Goal: Information Seeking & Learning: Learn about a topic

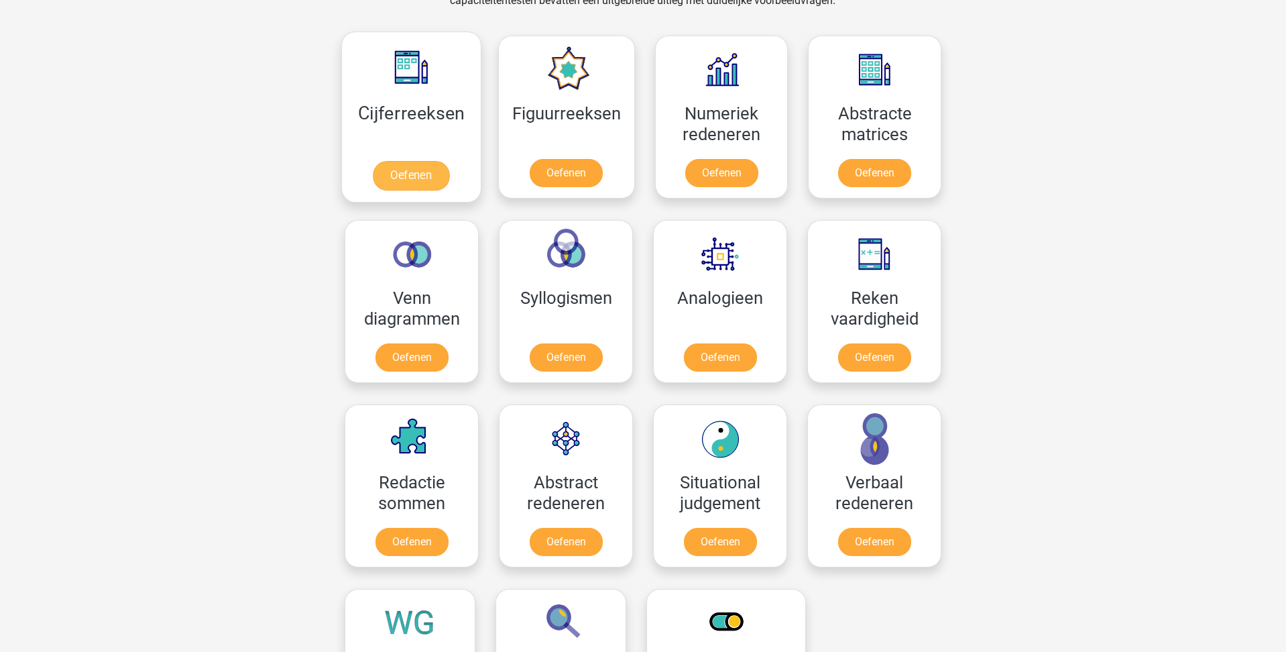
scroll to position [561, 0]
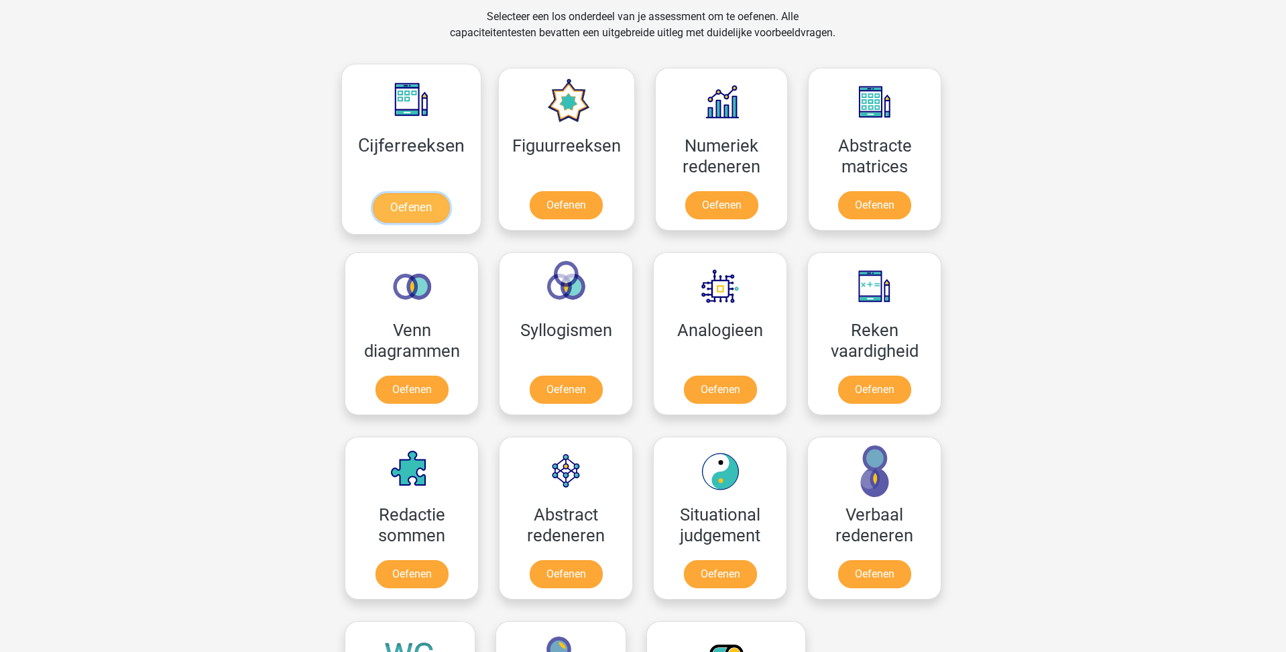
click at [416, 208] on link "Oefenen" at bounding box center [411, 208] width 76 height 30
click at [562, 202] on link "Oefenen" at bounding box center [566, 208] width 76 height 30
click at [713, 211] on link "Oefenen" at bounding box center [721, 208] width 76 height 30
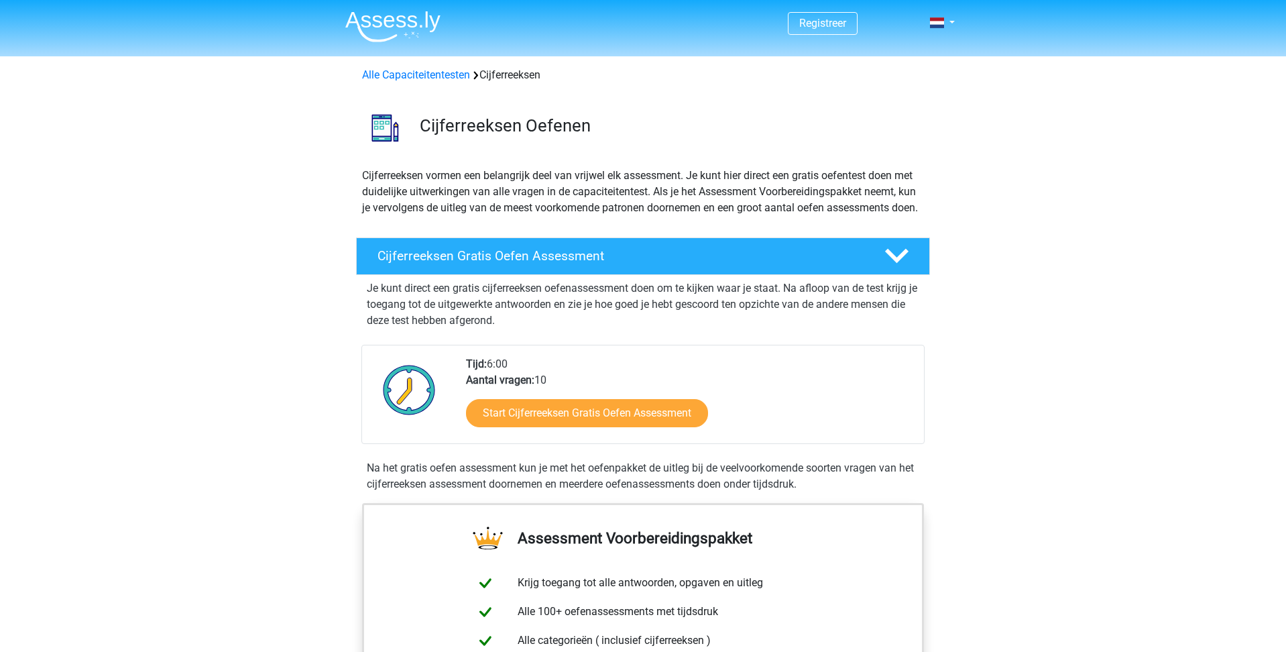
scroll to position [101, 0]
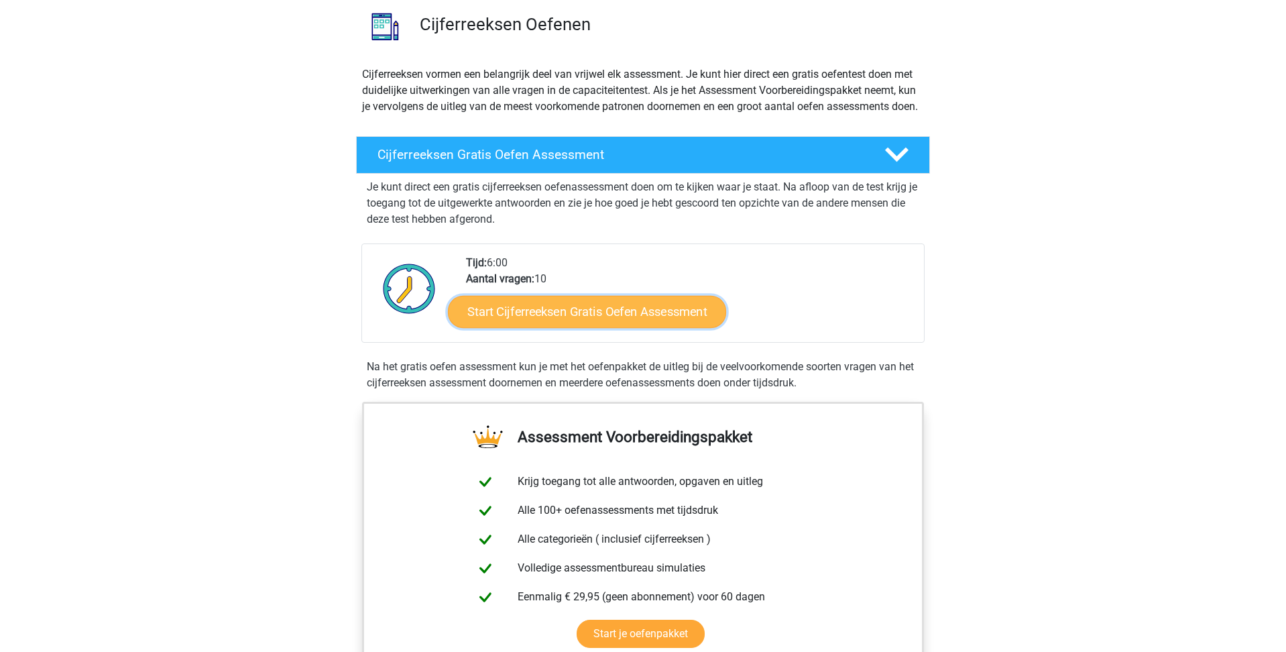
click at [561, 327] on link "Start Cijferreeksen Gratis Oefen Assessment" at bounding box center [587, 311] width 278 height 32
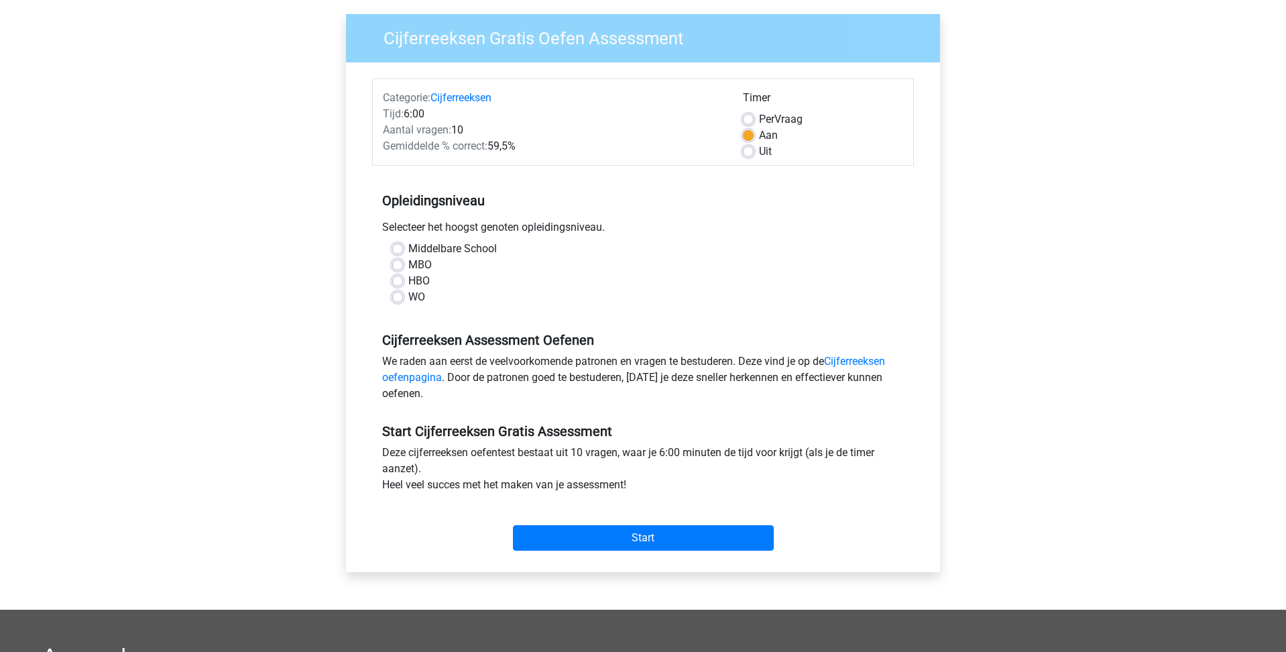
scroll to position [97, 0]
click at [408, 283] on label "HBO" at bounding box center [418, 280] width 21 height 16
click at [399, 283] on input "HBO" at bounding box center [397, 278] width 11 height 13
radio input "true"
click at [627, 541] on input "Start" at bounding box center [643, 536] width 261 height 25
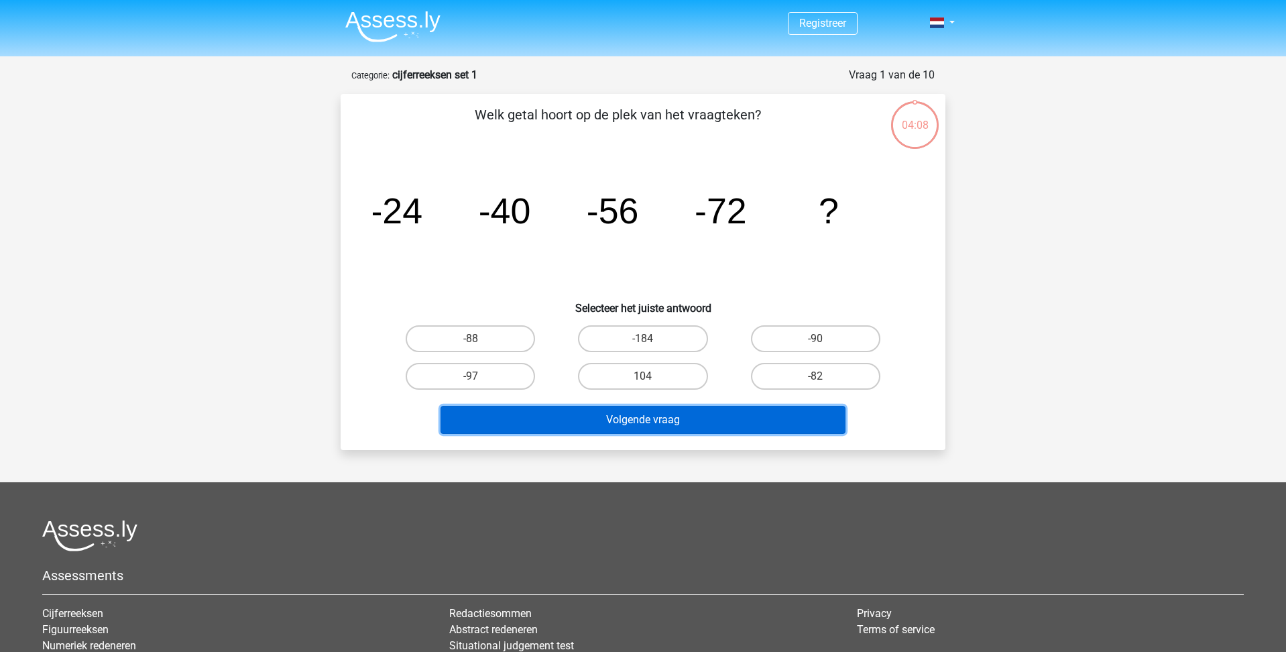
click at [722, 427] on button "Volgende vraag" at bounding box center [644, 420] width 406 height 28
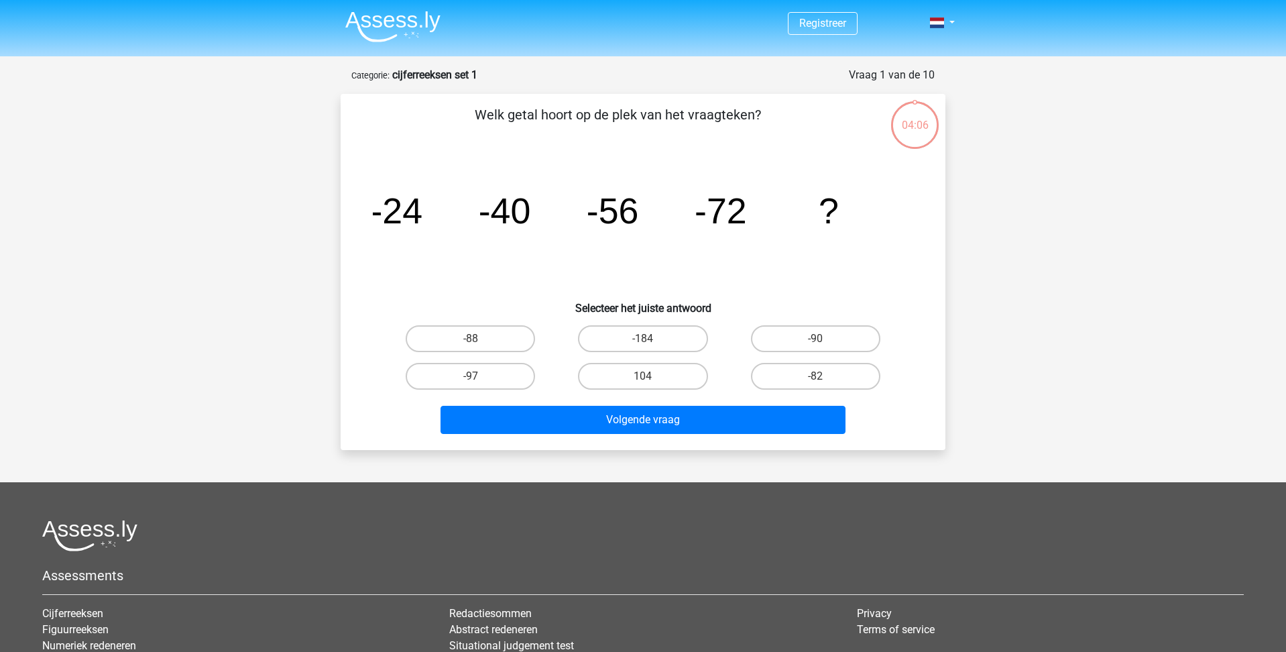
click at [471, 343] on input "-88" at bounding box center [475, 343] width 9 height 9
radio input "true"
click at [484, 340] on label "-88" at bounding box center [470, 338] width 129 height 27
click at [480, 340] on input "-88" at bounding box center [475, 343] width 9 height 9
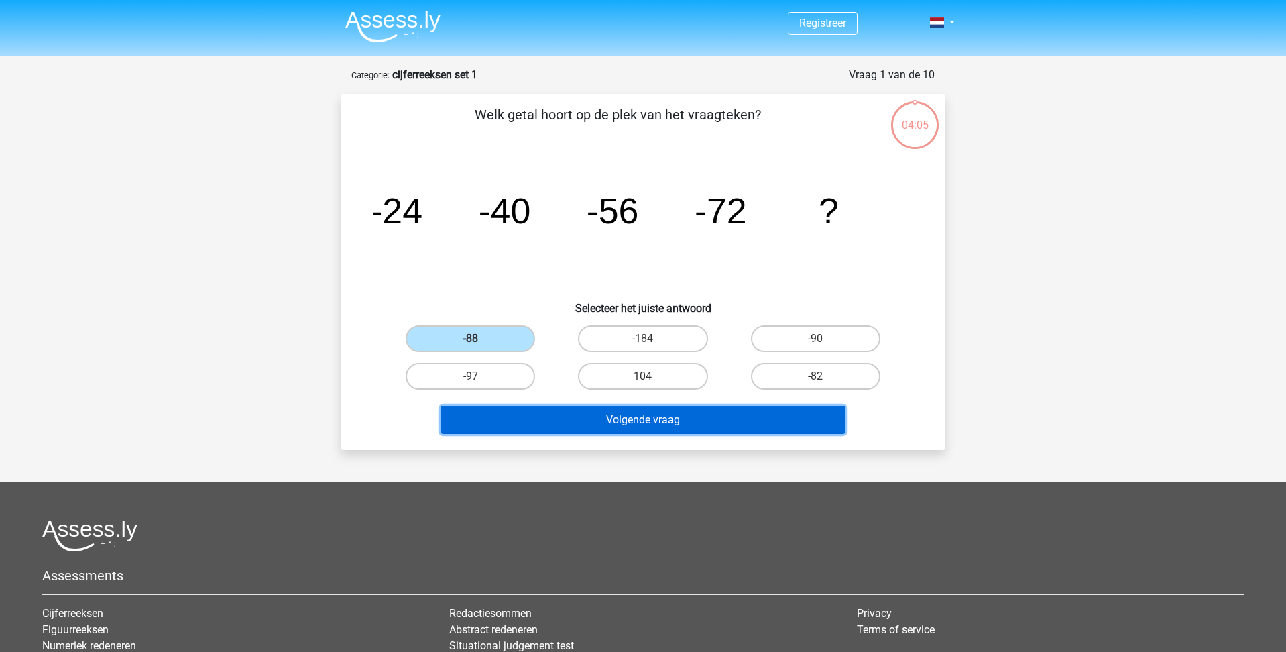
click at [608, 421] on button "Volgende vraag" at bounding box center [644, 420] width 406 height 28
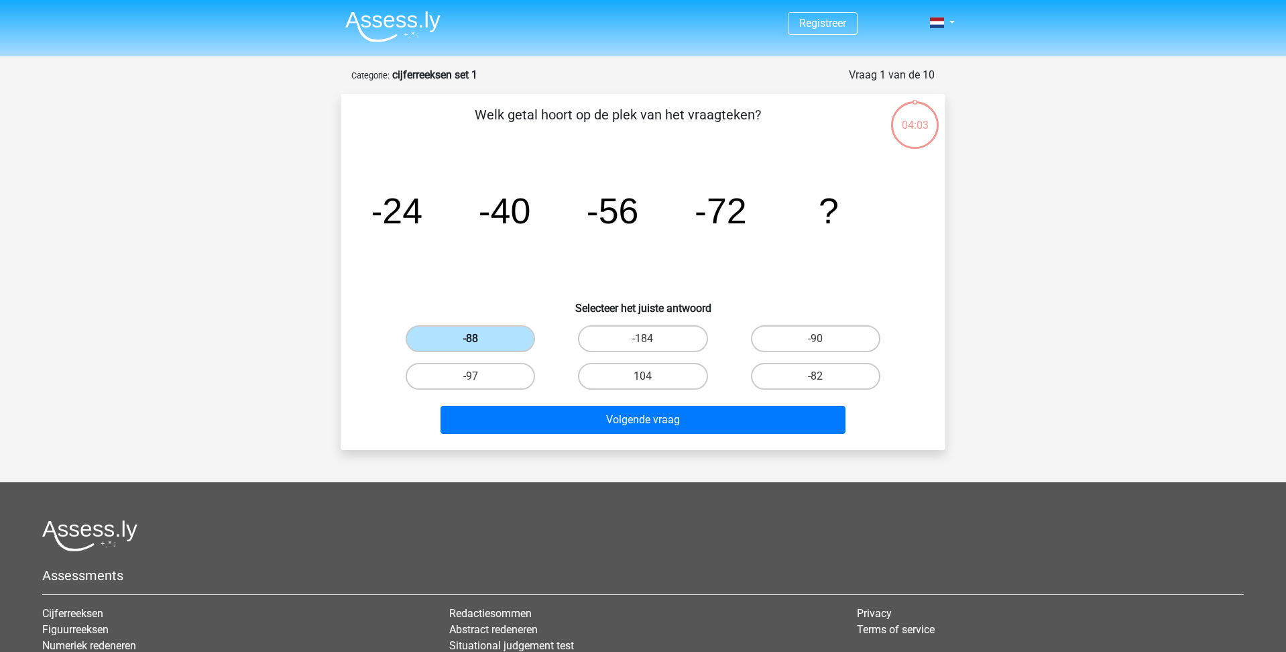
click at [496, 339] on label "-88" at bounding box center [470, 338] width 129 height 27
click at [480, 339] on input "-88" at bounding box center [475, 343] width 9 height 9
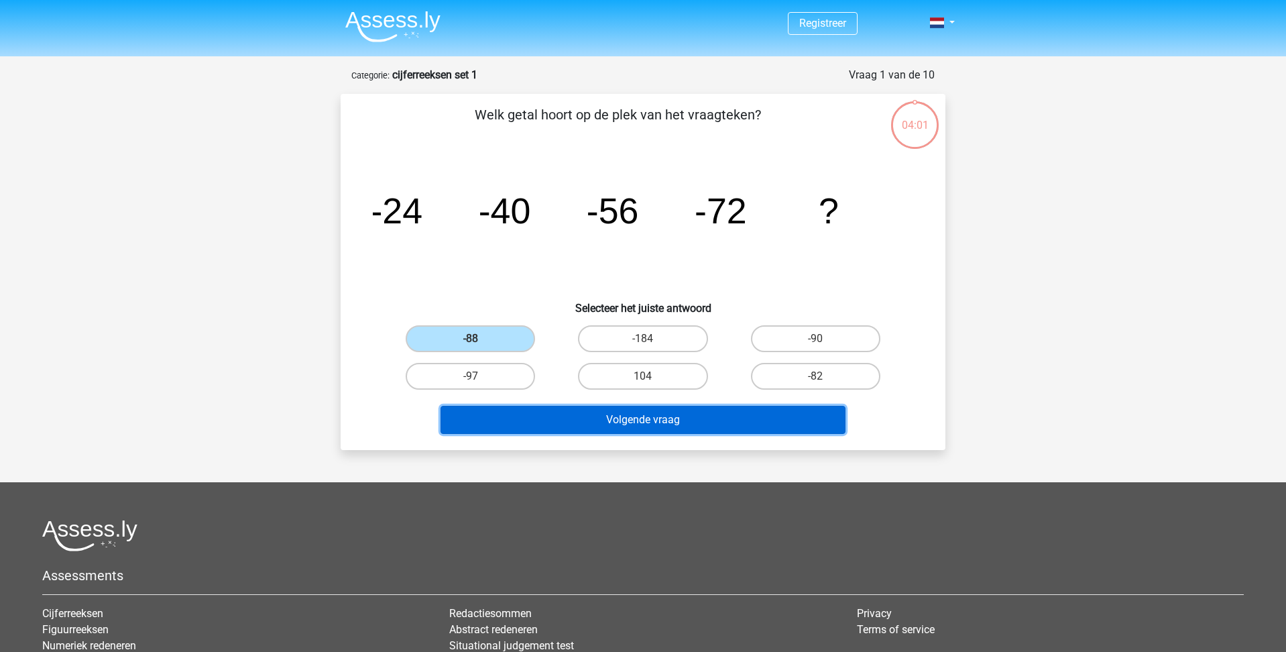
click at [663, 423] on button "Volgende vraag" at bounding box center [644, 420] width 406 height 28
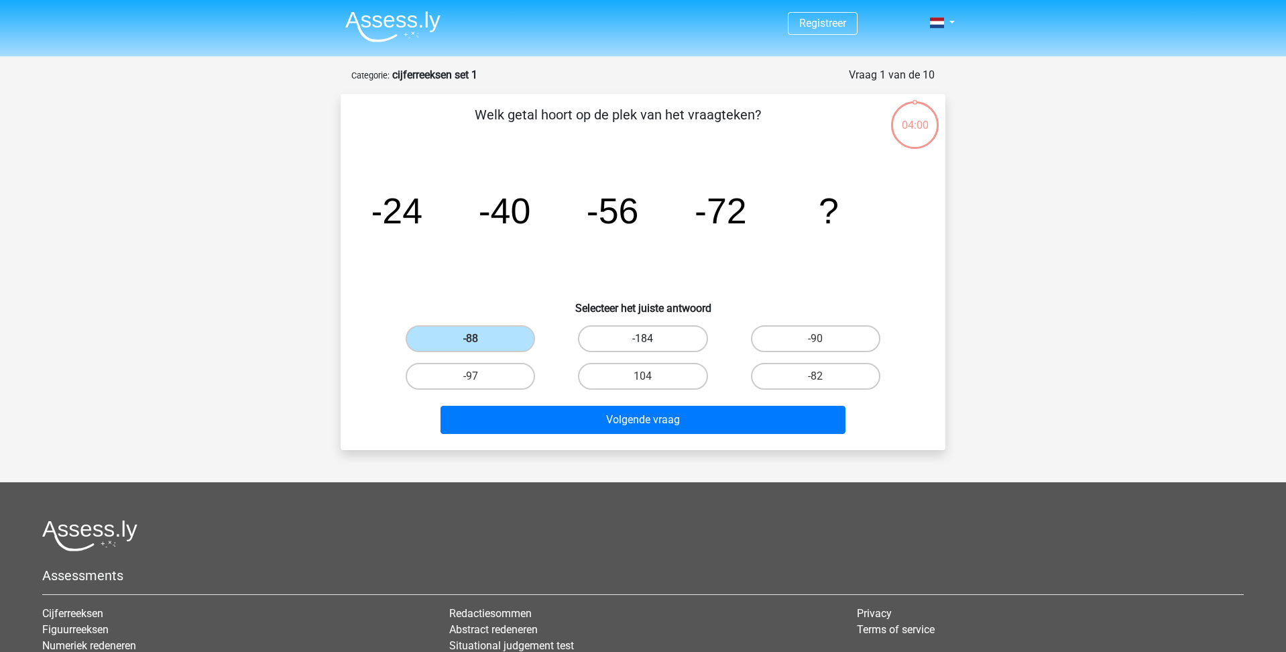
click at [616, 342] on label "-184" at bounding box center [642, 338] width 129 height 27
click at [643, 342] on input "-184" at bounding box center [647, 343] width 9 height 9
radio input "true"
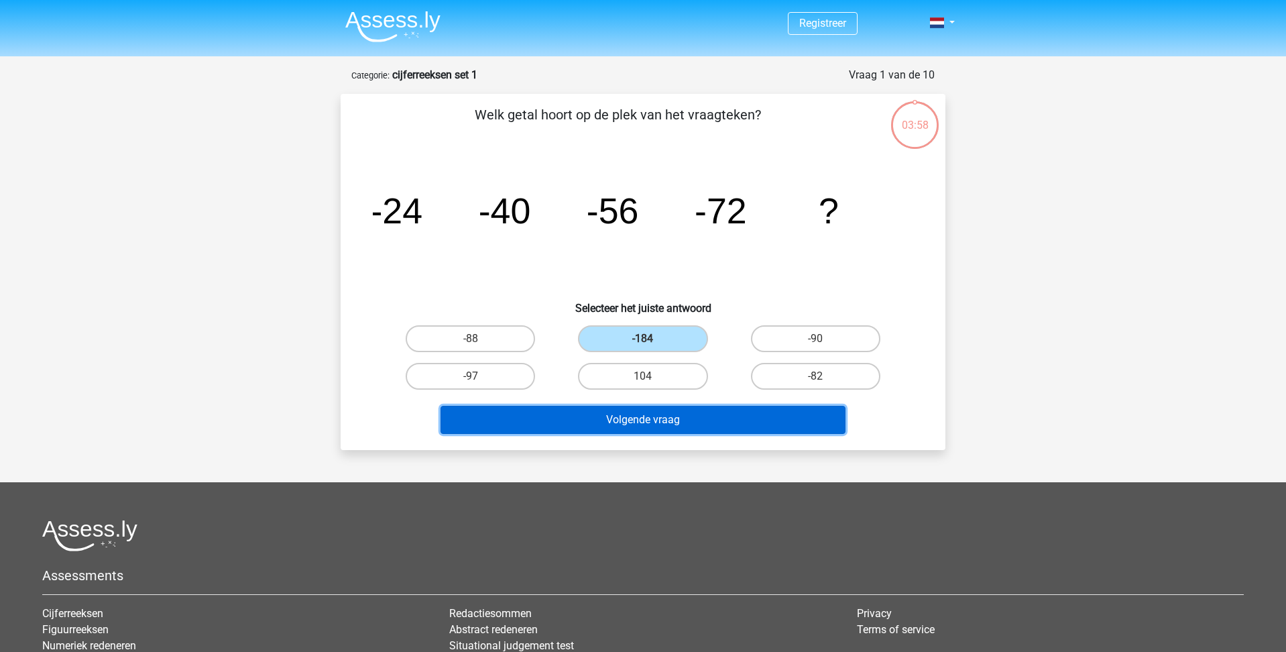
click at [635, 419] on button "Volgende vraag" at bounding box center [644, 420] width 406 height 28
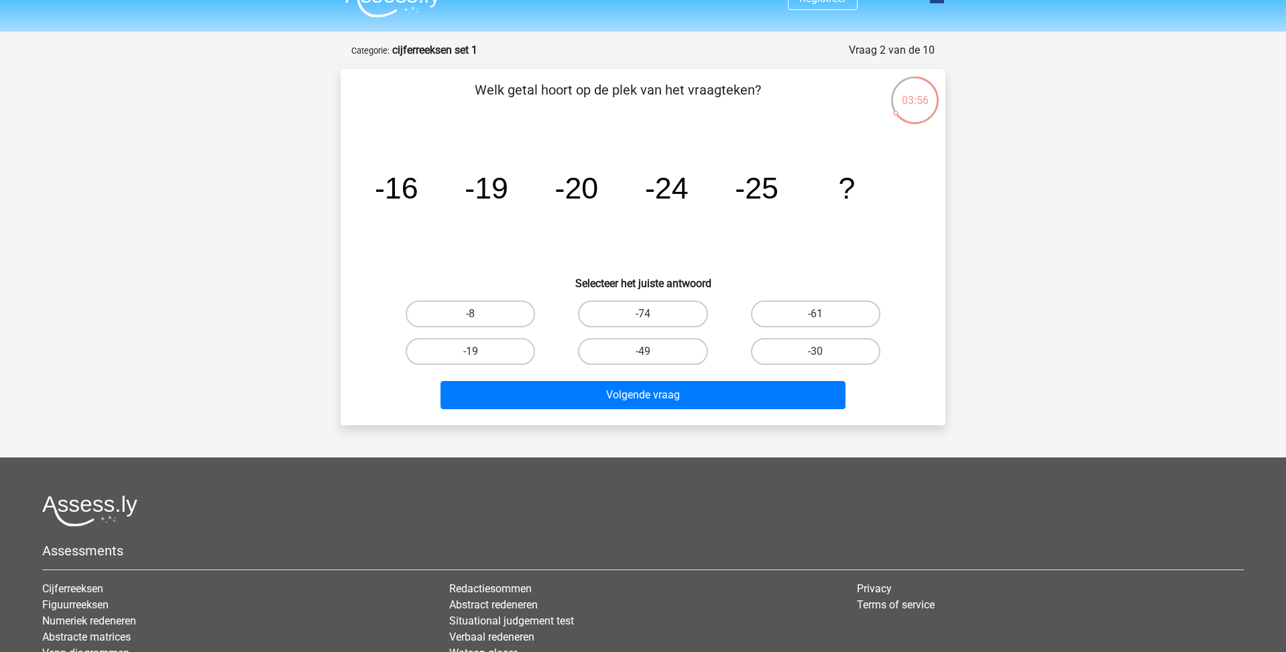
scroll to position [23, 0]
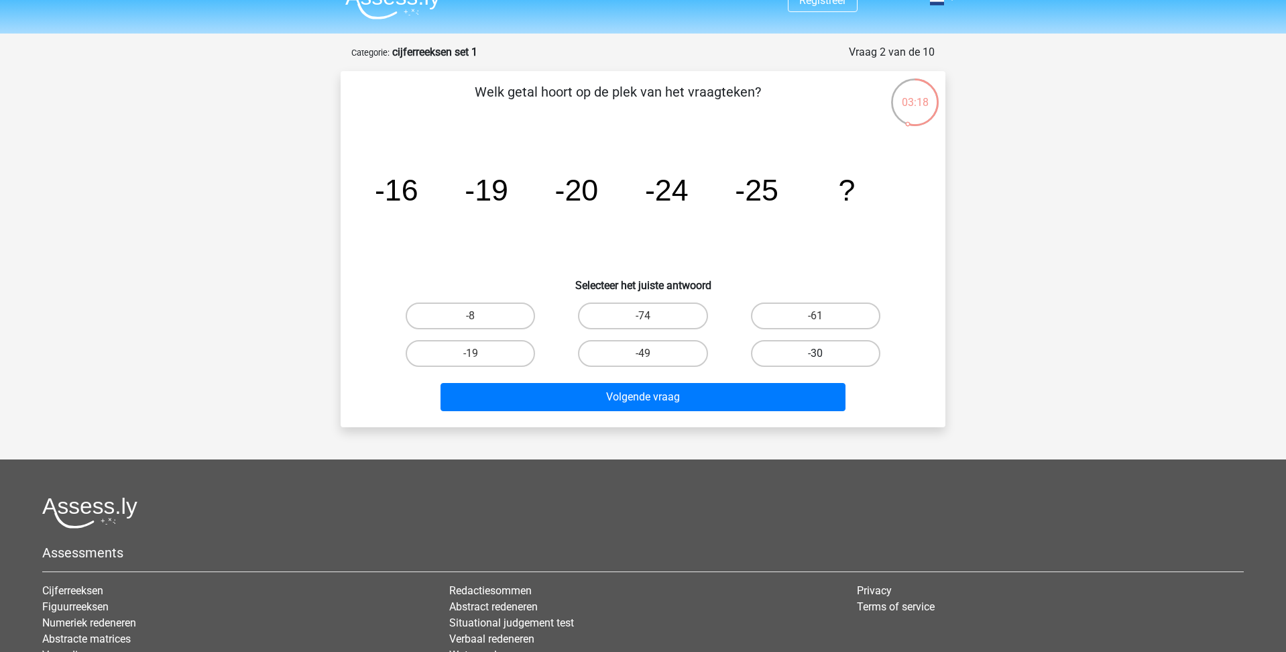
click at [781, 351] on label "-30" at bounding box center [815, 353] width 129 height 27
click at [816, 353] on input "-30" at bounding box center [820, 357] width 9 height 9
radio input "true"
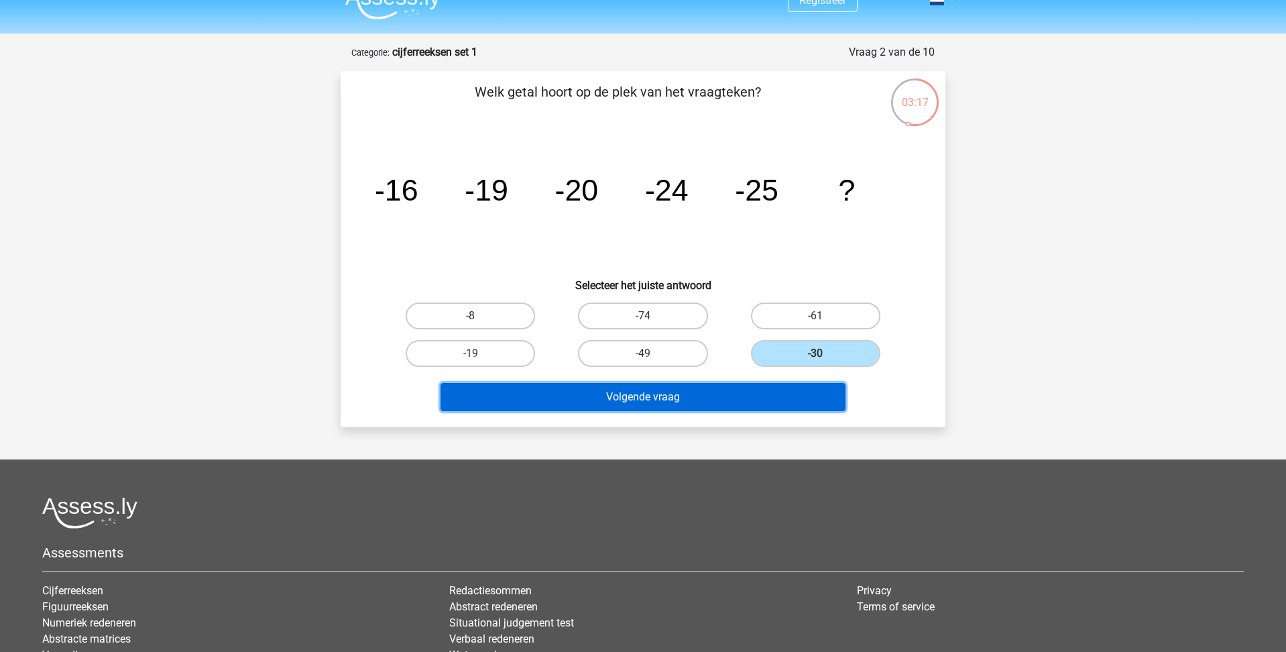
click at [686, 396] on button "Volgende vraag" at bounding box center [644, 397] width 406 height 28
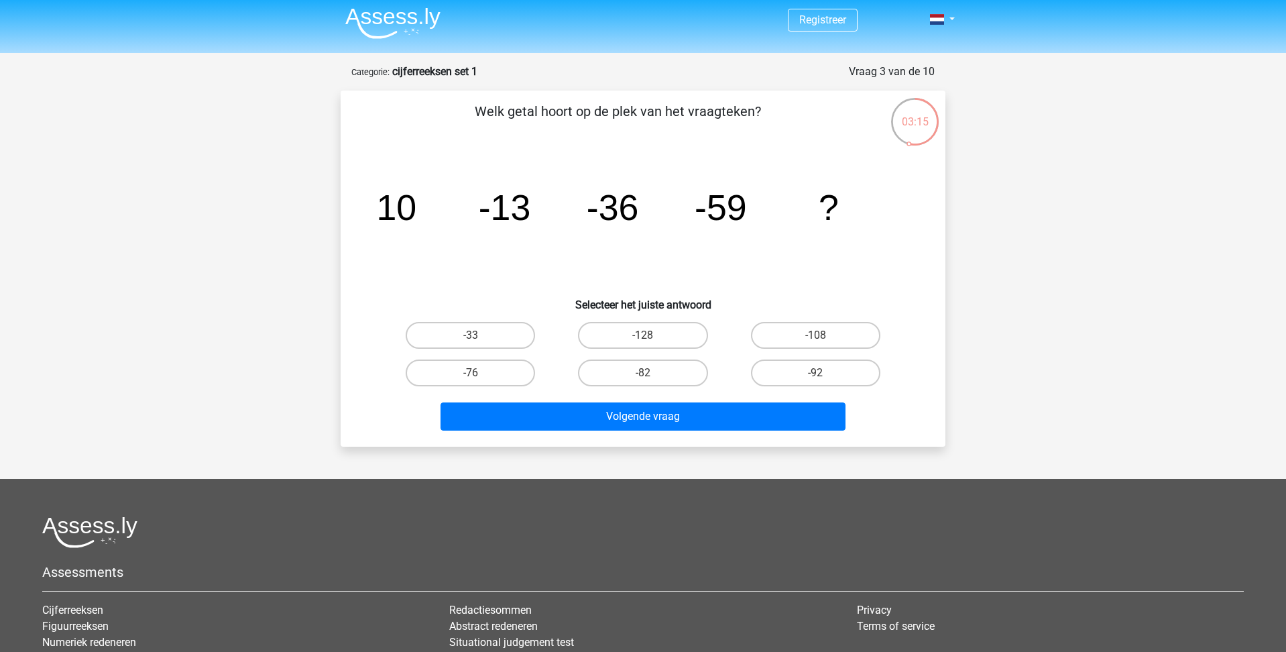
scroll to position [0, 0]
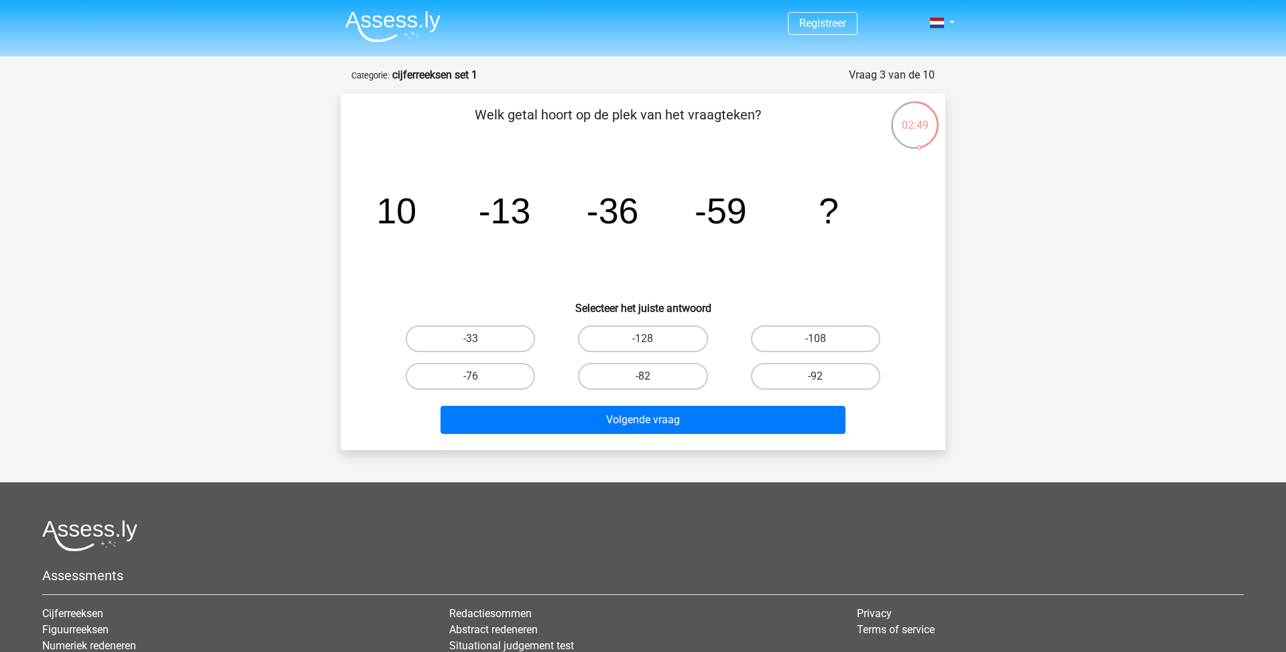
click at [649, 379] on input "-82" at bounding box center [647, 380] width 9 height 9
radio input "true"
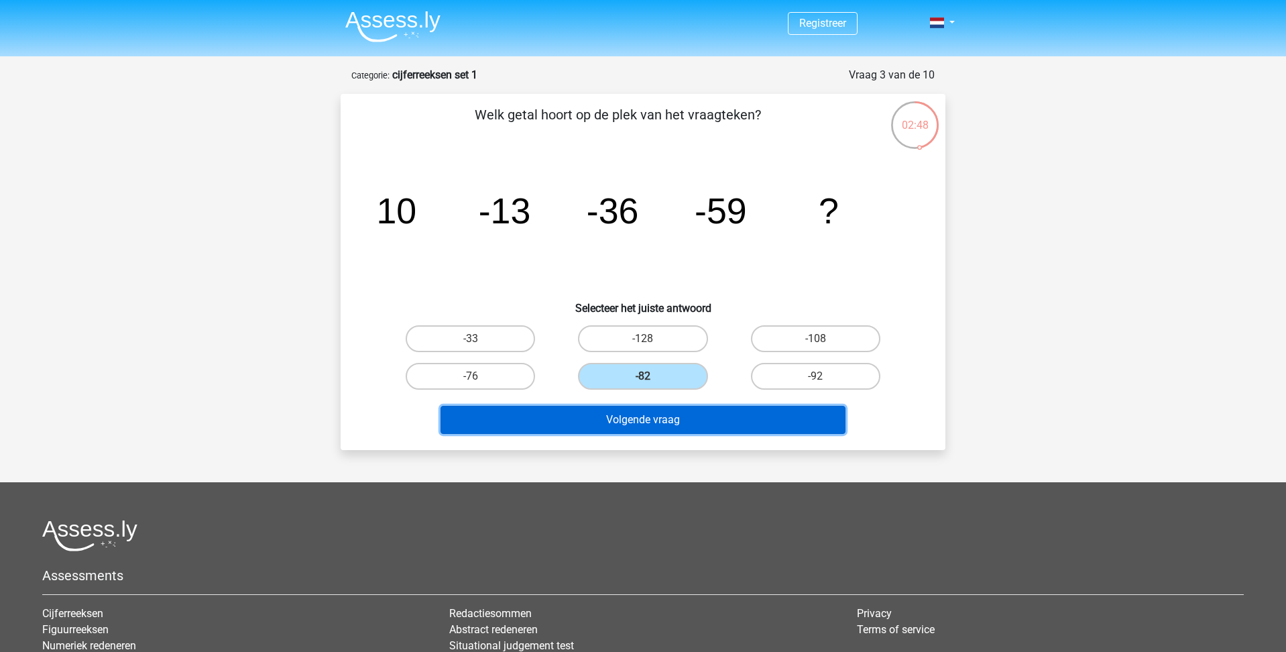
click at [650, 420] on button "Volgende vraag" at bounding box center [644, 420] width 406 height 28
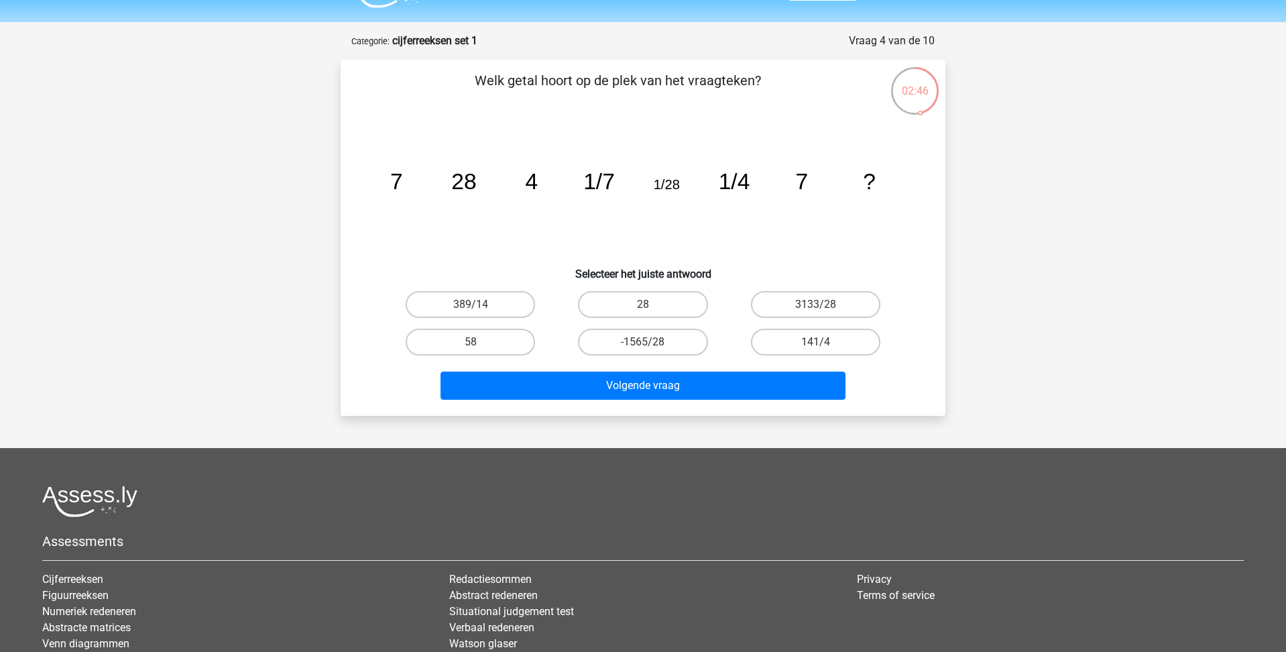
scroll to position [34, 0]
click at [664, 345] on label "-1565/28" at bounding box center [642, 342] width 129 height 27
click at [652, 345] on input "-1565/28" at bounding box center [647, 347] width 9 height 9
radio input "true"
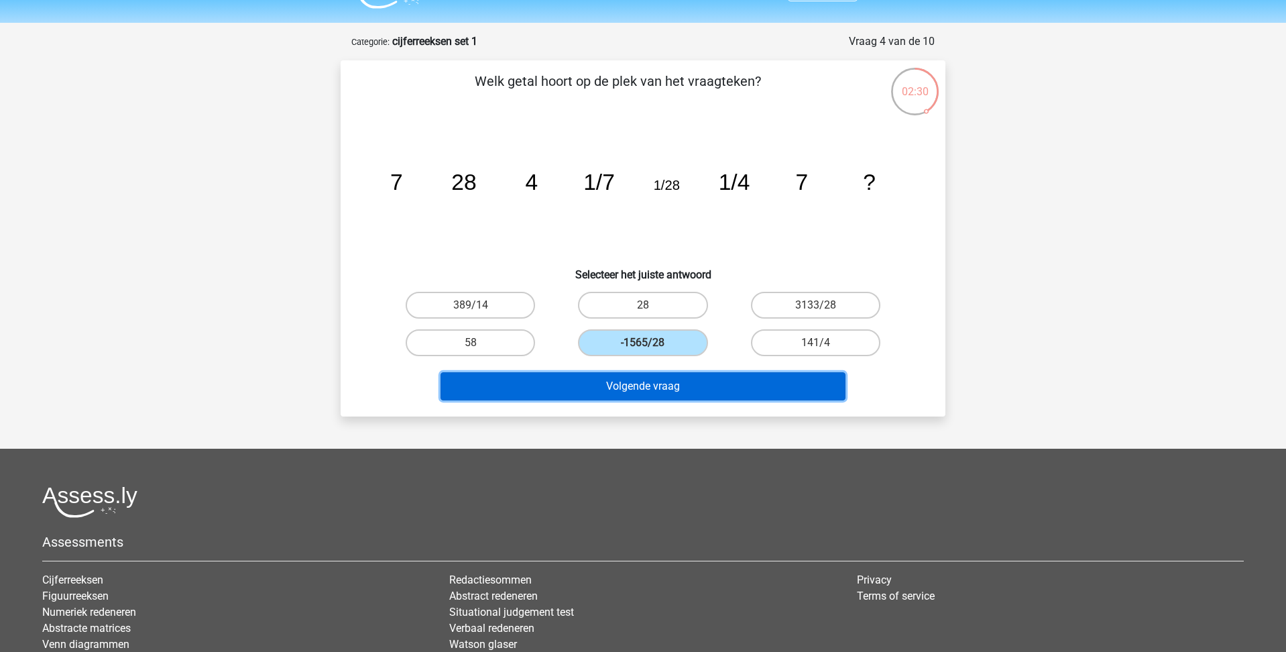
click at [663, 393] on button "Volgende vraag" at bounding box center [644, 386] width 406 height 28
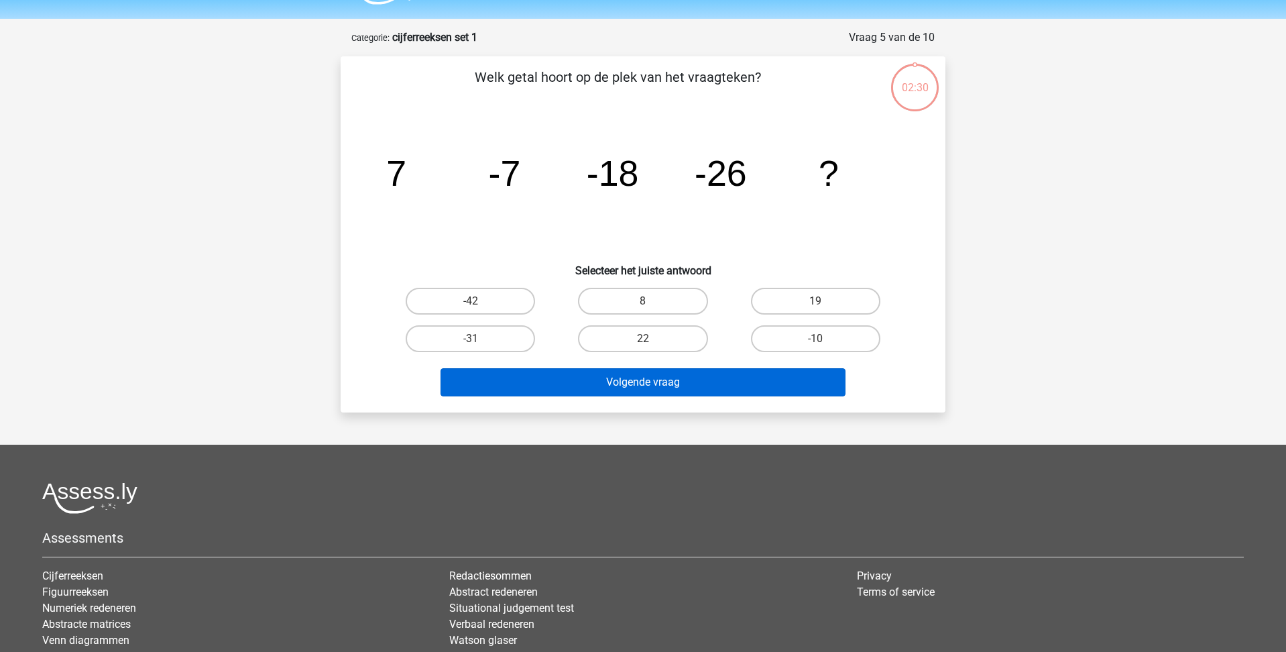
scroll to position [35, 0]
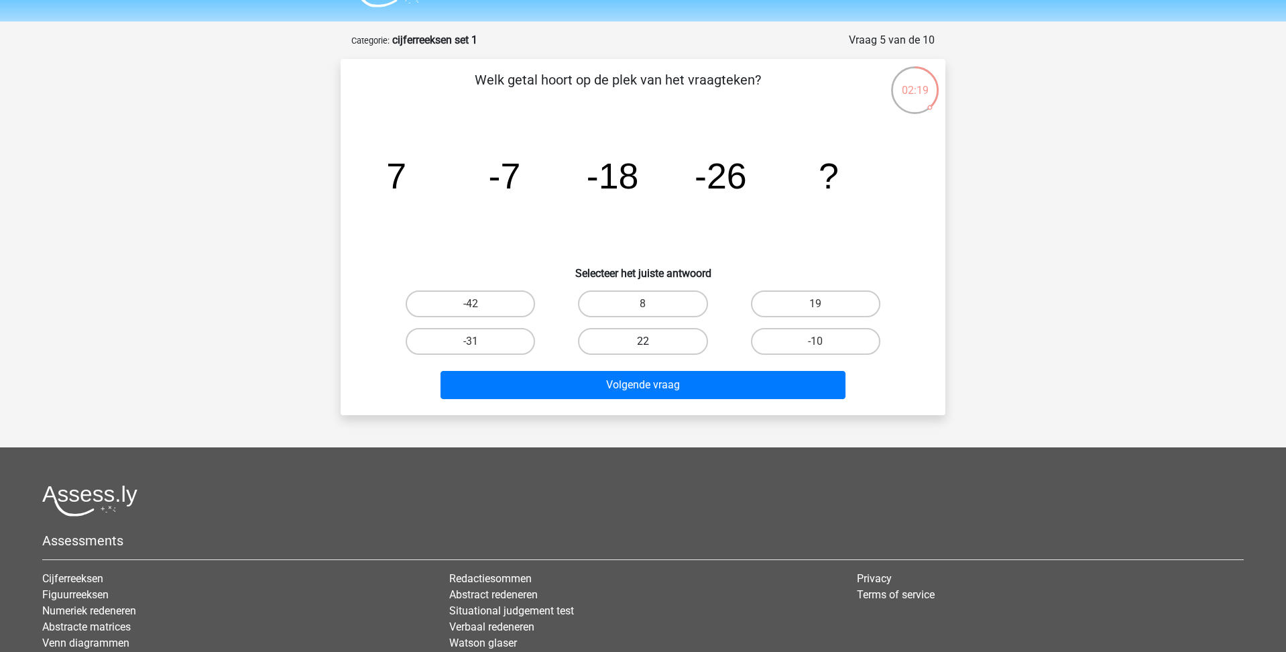
click at [687, 347] on label "22" at bounding box center [642, 341] width 129 height 27
click at [652, 347] on input "22" at bounding box center [647, 345] width 9 height 9
radio input "true"
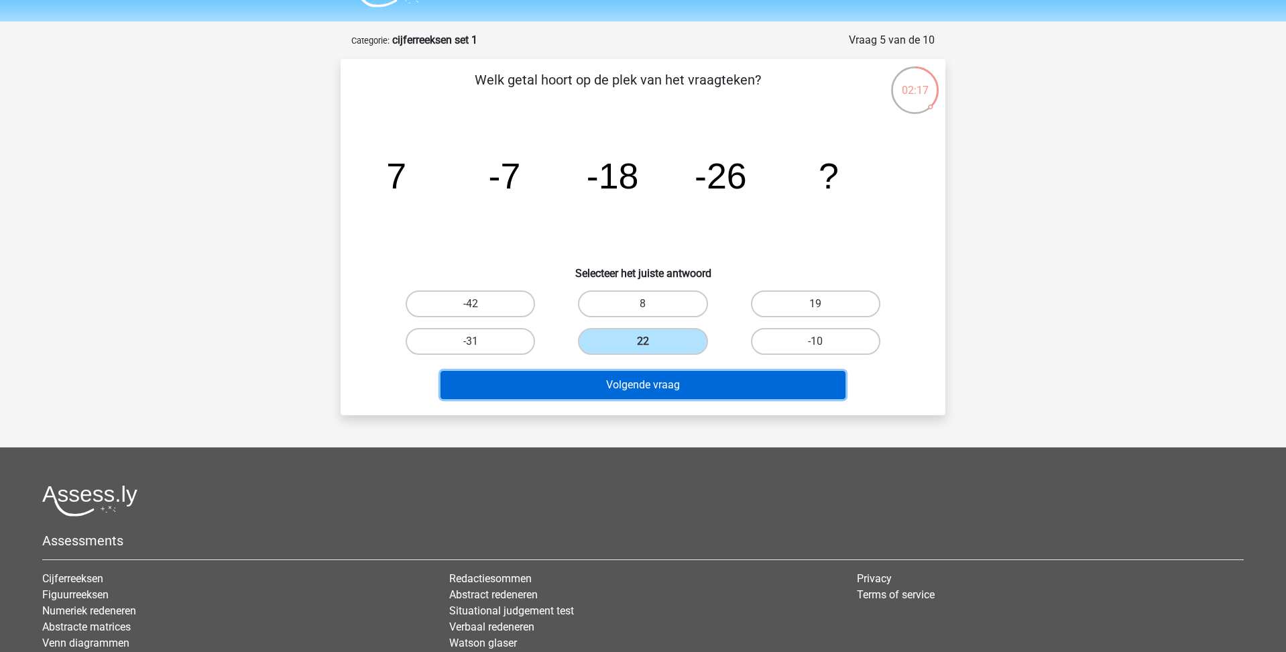
click at [684, 390] on button "Volgende vraag" at bounding box center [644, 385] width 406 height 28
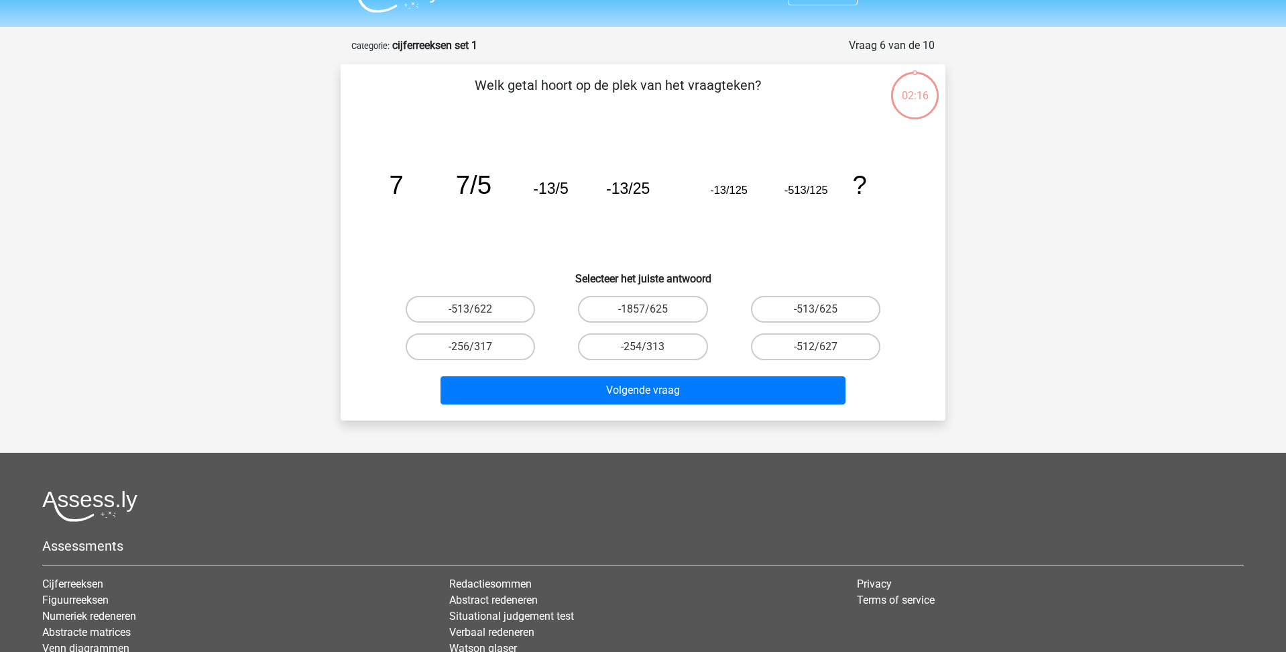
scroll to position [28, 0]
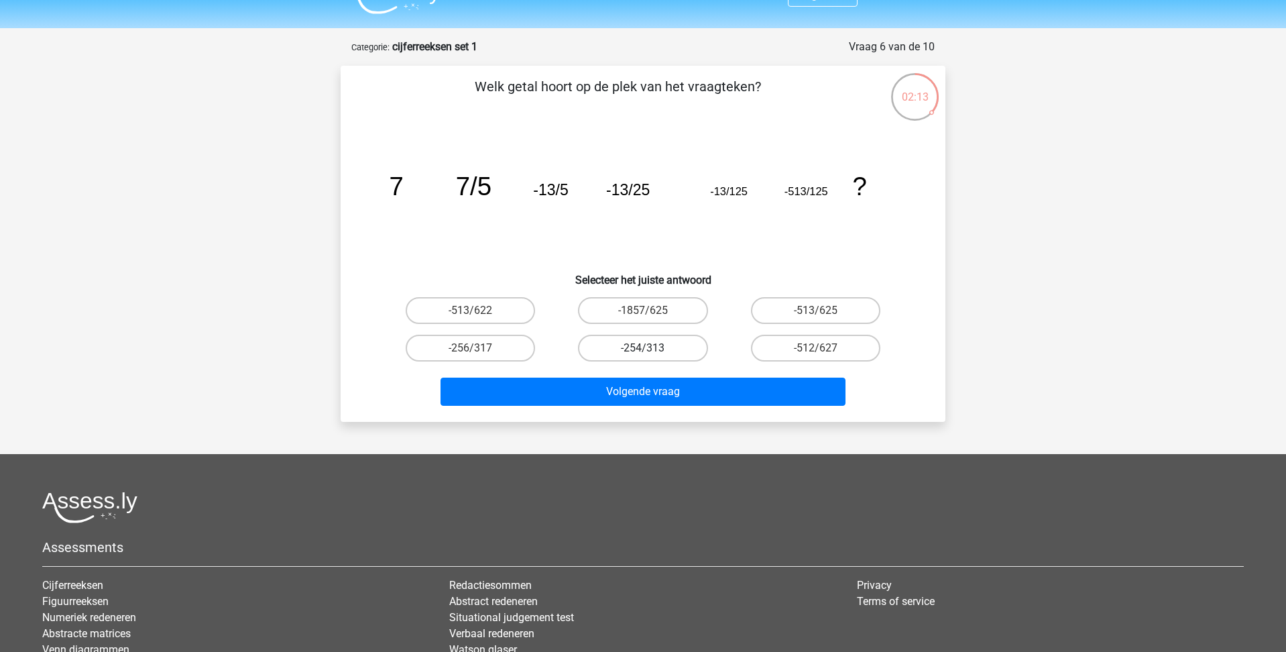
click at [645, 346] on label "-254/313" at bounding box center [642, 348] width 129 height 27
click at [645, 348] on input "-254/313" at bounding box center [647, 352] width 9 height 9
radio input "true"
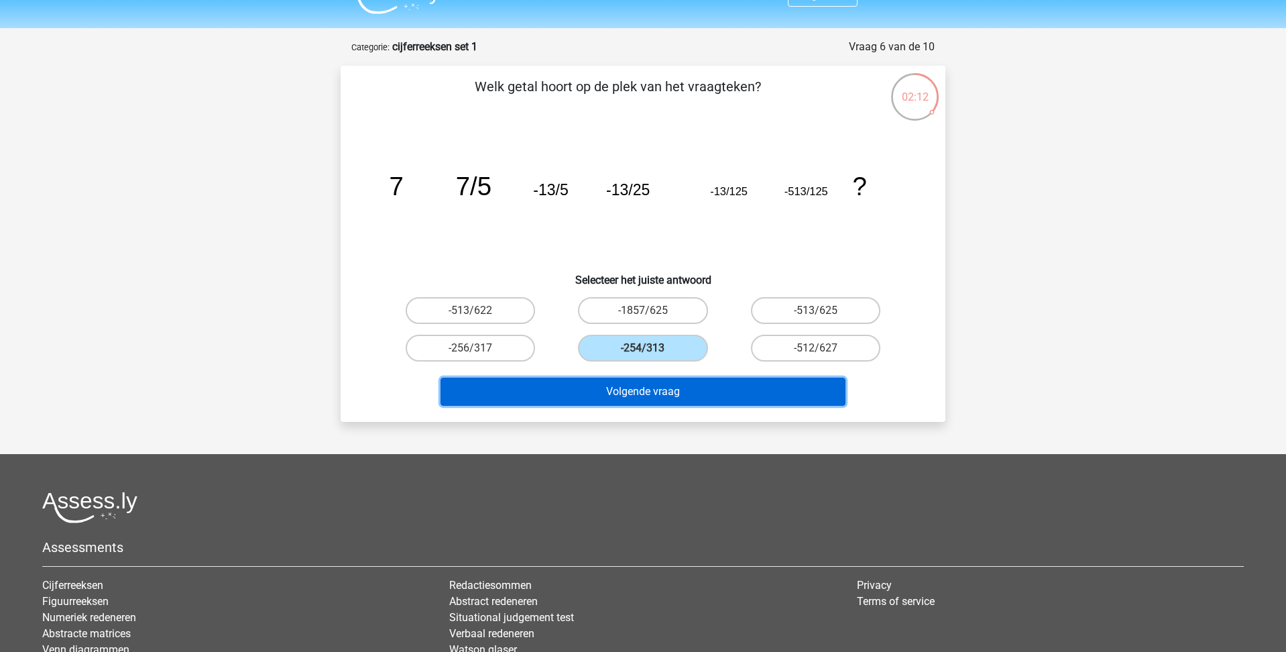
click at [655, 394] on button "Volgende vraag" at bounding box center [644, 392] width 406 height 28
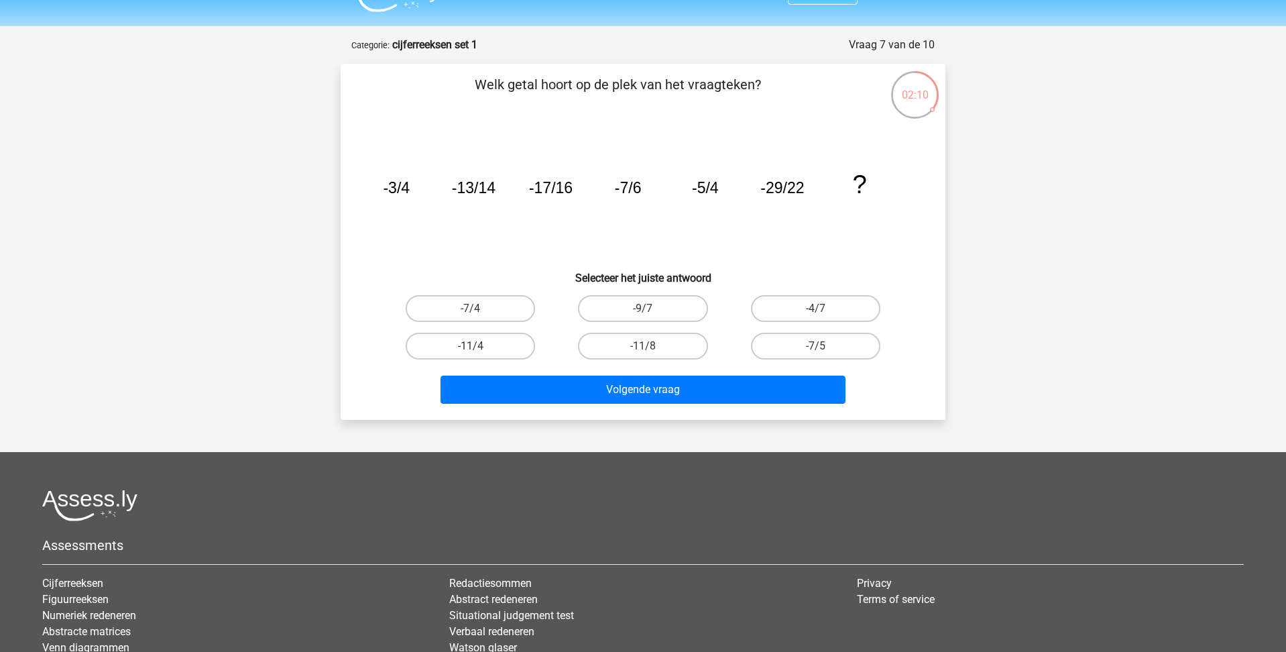
scroll to position [30, 0]
click at [631, 347] on label "-11/8" at bounding box center [642, 346] width 129 height 27
click at [643, 347] on input "-11/8" at bounding box center [647, 351] width 9 height 9
radio input "true"
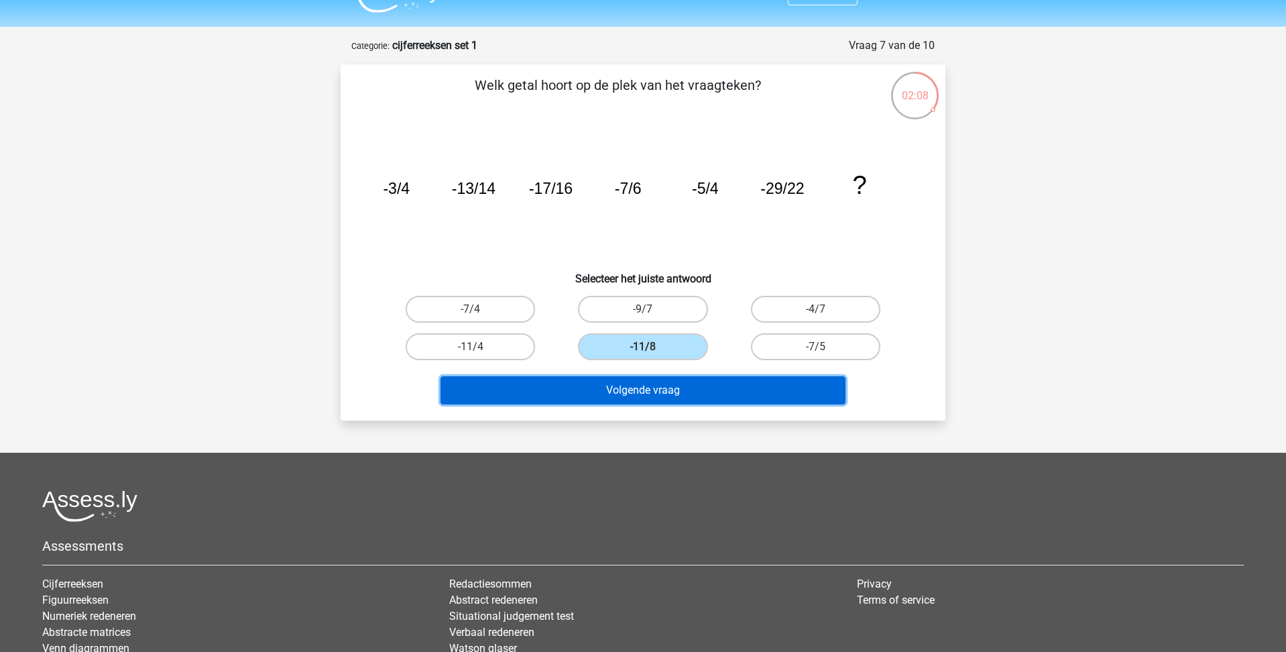
click at [636, 395] on button "Volgende vraag" at bounding box center [644, 390] width 406 height 28
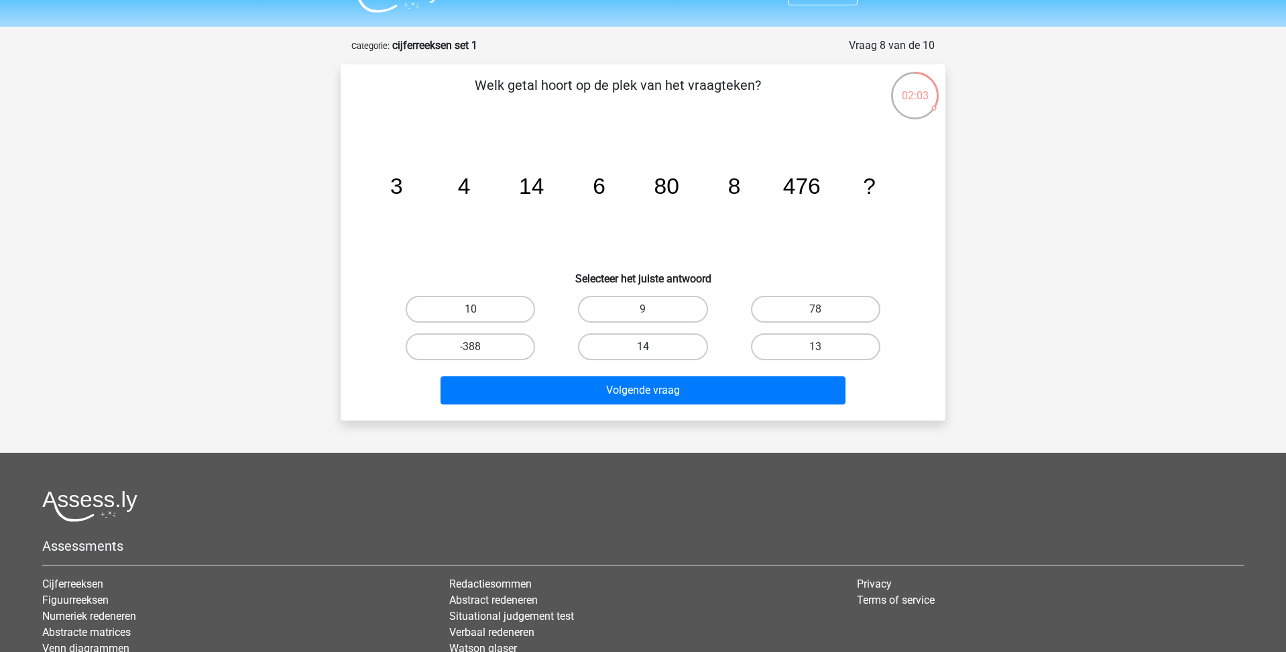
click at [645, 342] on label "14" at bounding box center [642, 346] width 129 height 27
click at [645, 347] on input "14" at bounding box center [647, 351] width 9 height 9
radio input "true"
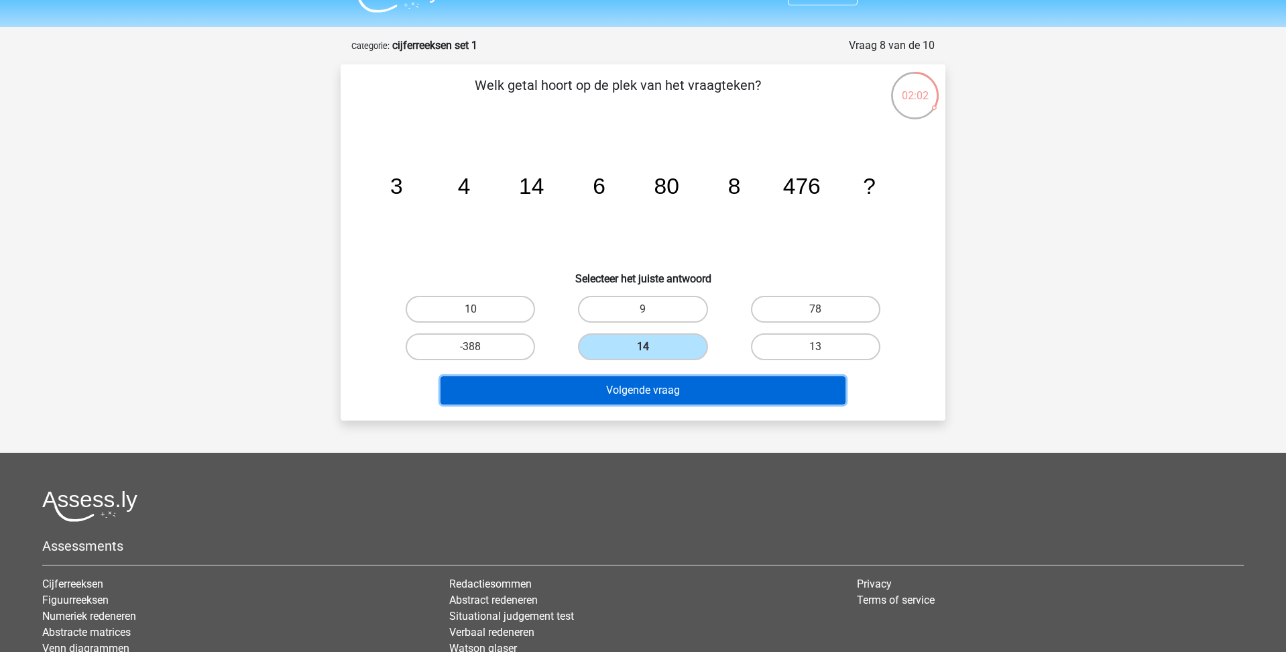
click at [649, 393] on button "Volgende vraag" at bounding box center [644, 390] width 406 height 28
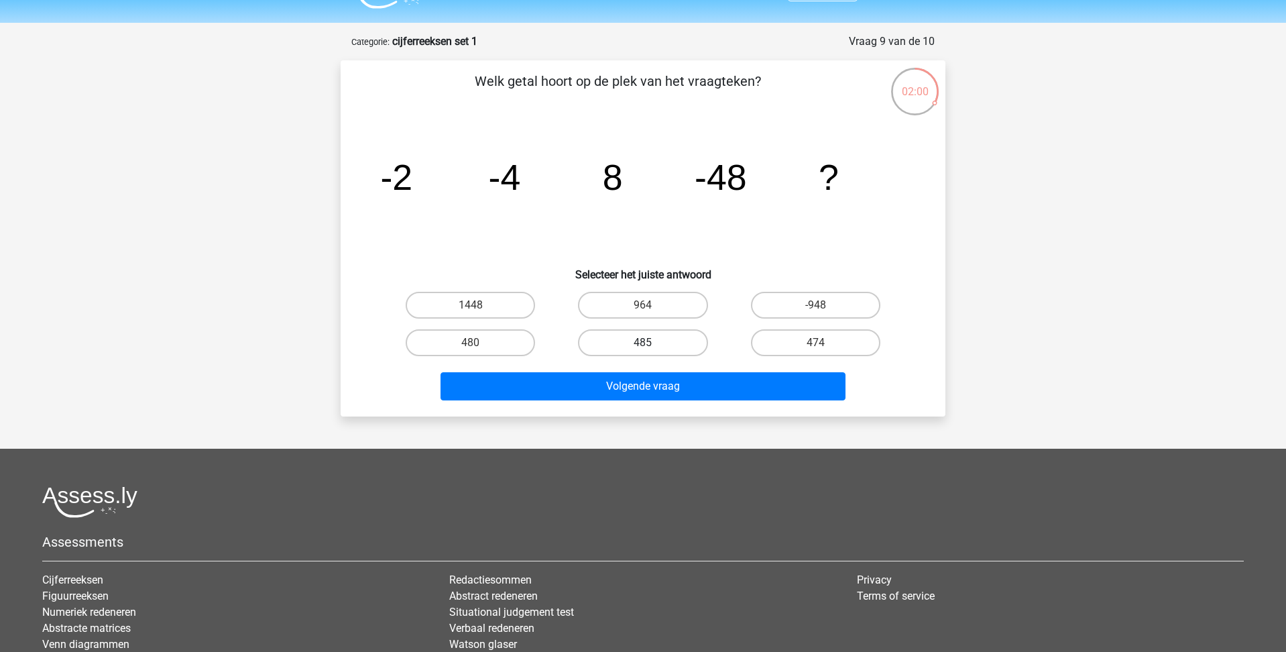
scroll to position [33, 0]
click at [671, 345] on label "485" at bounding box center [642, 343] width 129 height 27
click at [652, 345] on input "485" at bounding box center [647, 347] width 9 height 9
radio input "true"
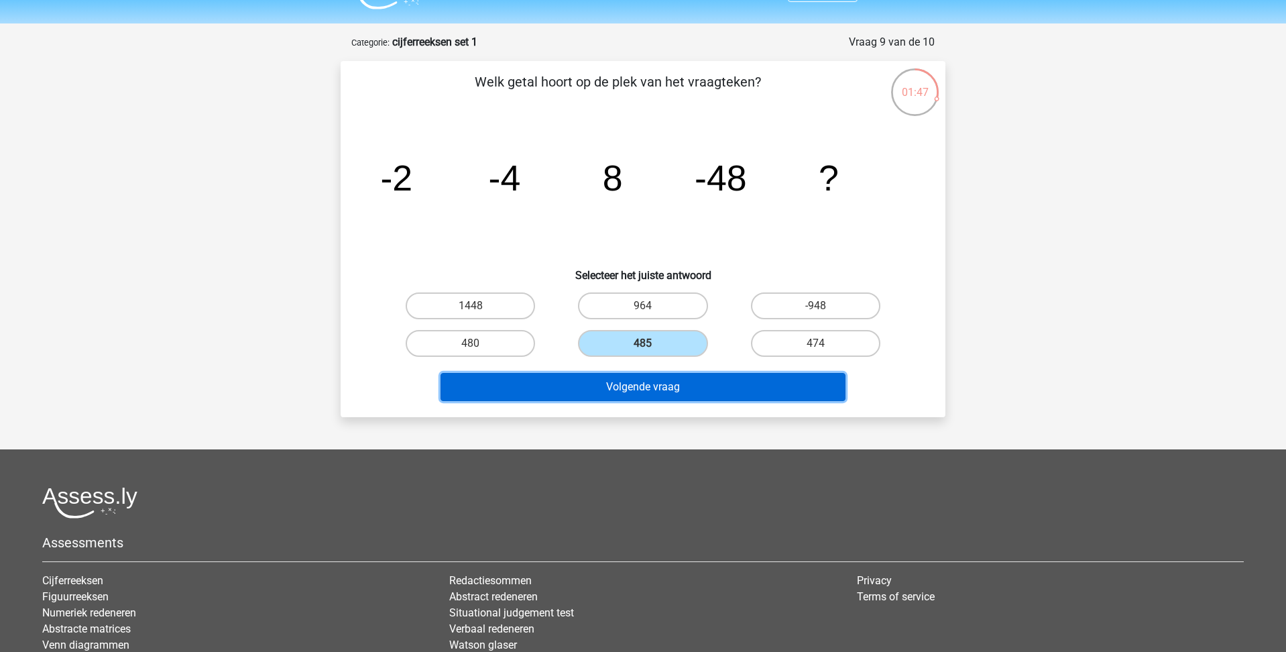
click at [663, 382] on button "Volgende vraag" at bounding box center [644, 387] width 406 height 28
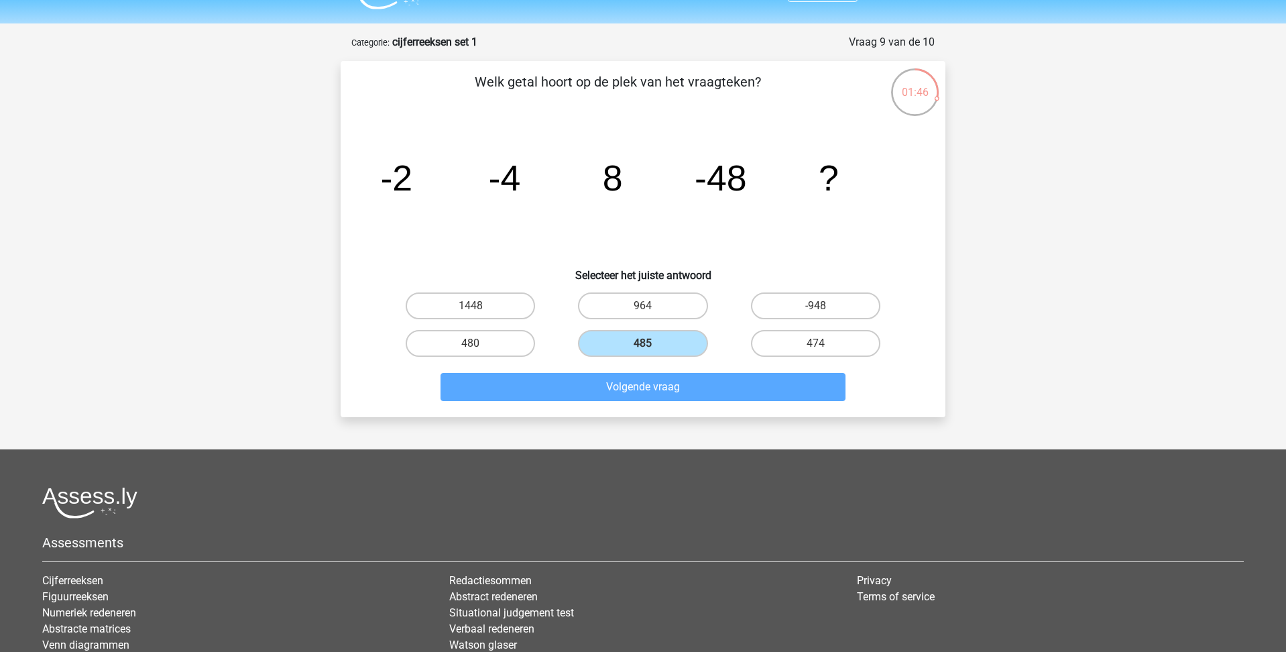
scroll to position [67, 0]
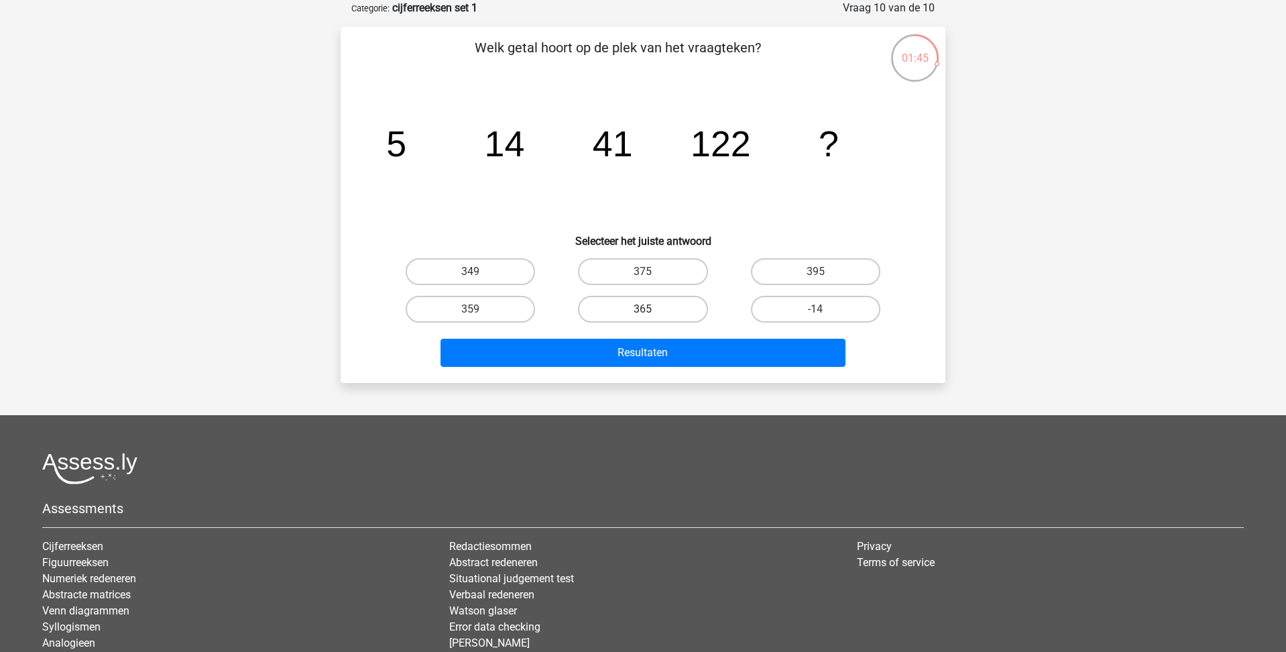
click at [642, 305] on label "365" at bounding box center [642, 309] width 129 height 27
click at [643, 309] on input "365" at bounding box center [647, 313] width 9 height 9
radio input "true"
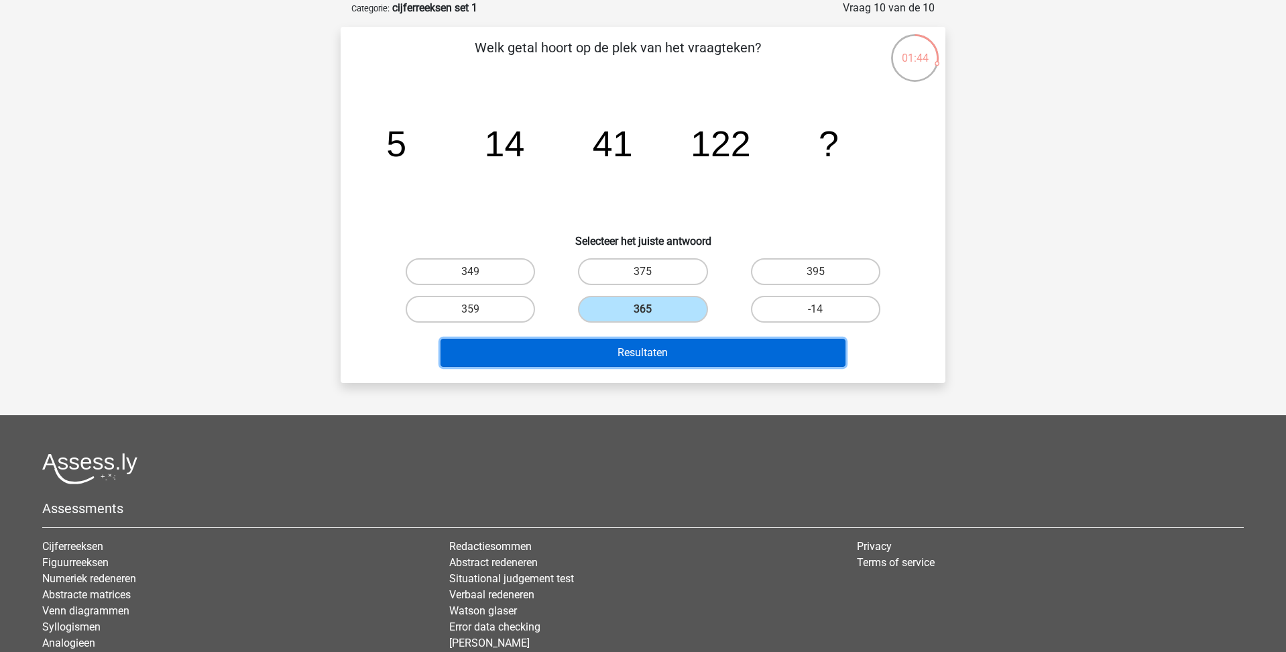
click at [636, 356] on button "Resultaten" at bounding box center [644, 353] width 406 height 28
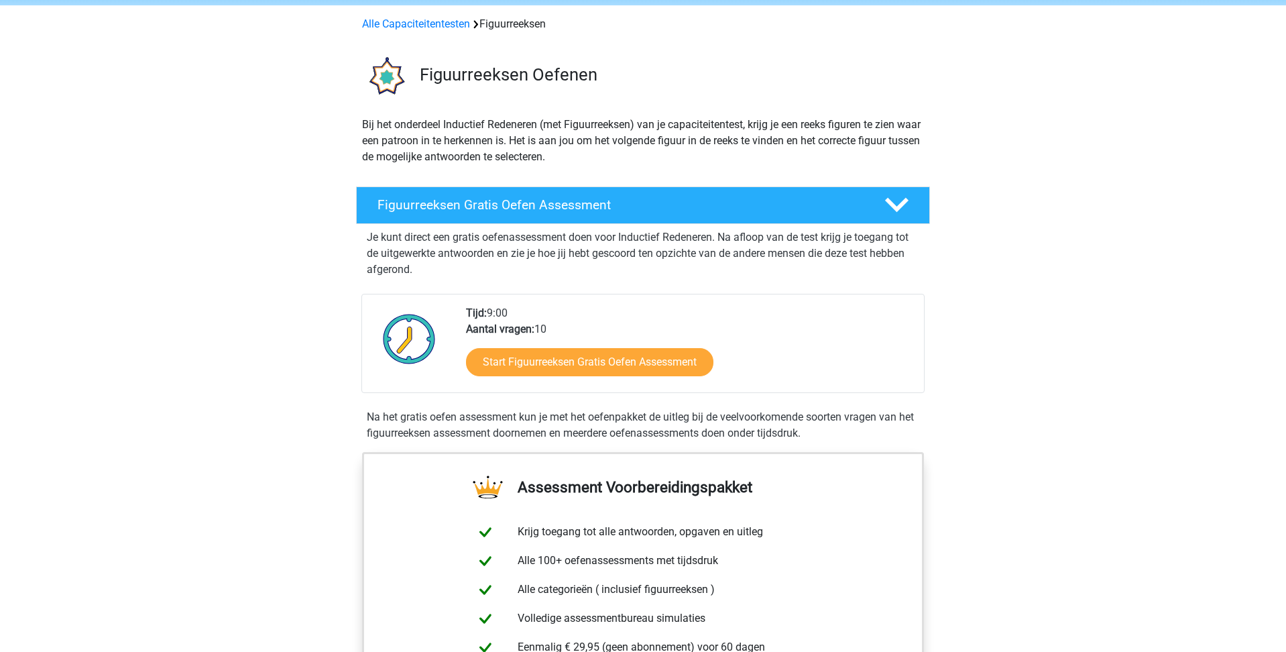
scroll to position [62, 0]
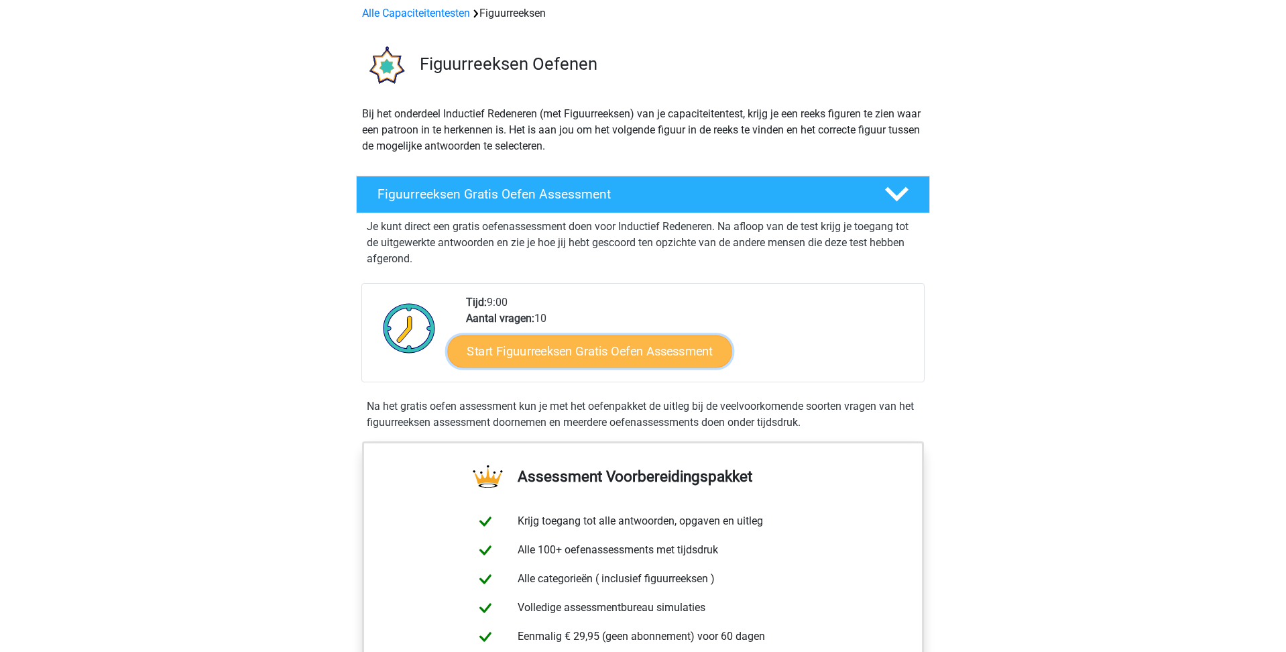
click at [597, 352] on link "Start Figuurreeksen Gratis Oefen Assessment" at bounding box center [590, 351] width 284 height 32
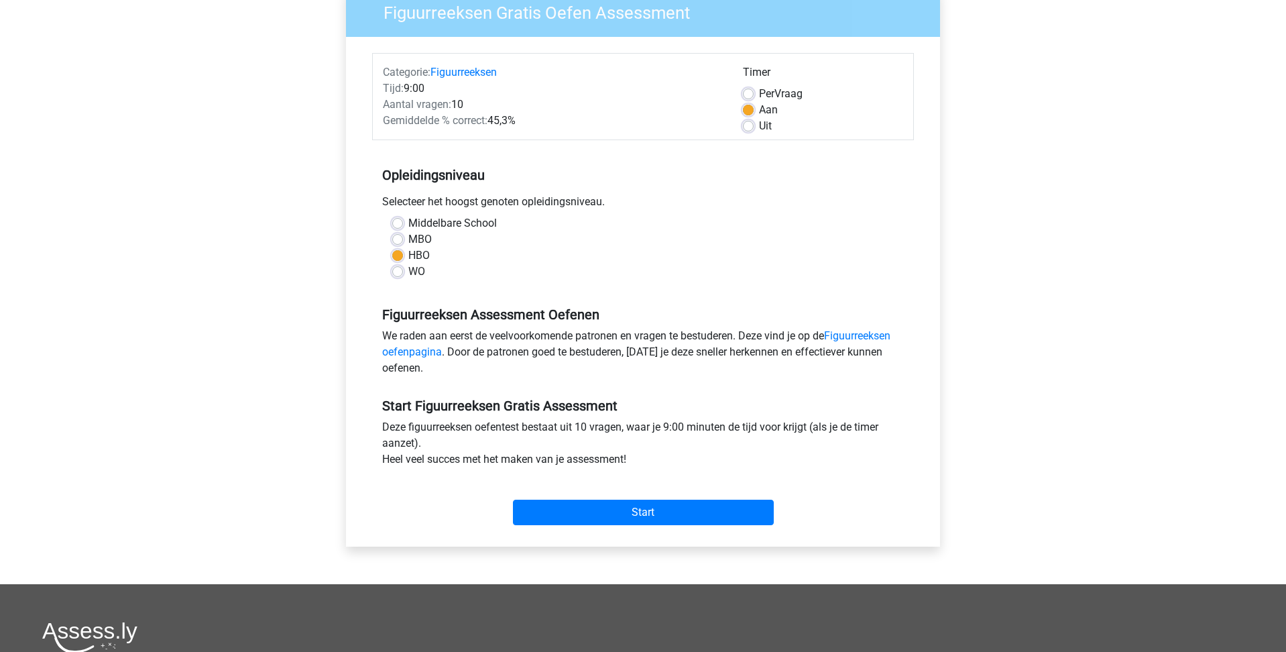
scroll to position [126, 0]
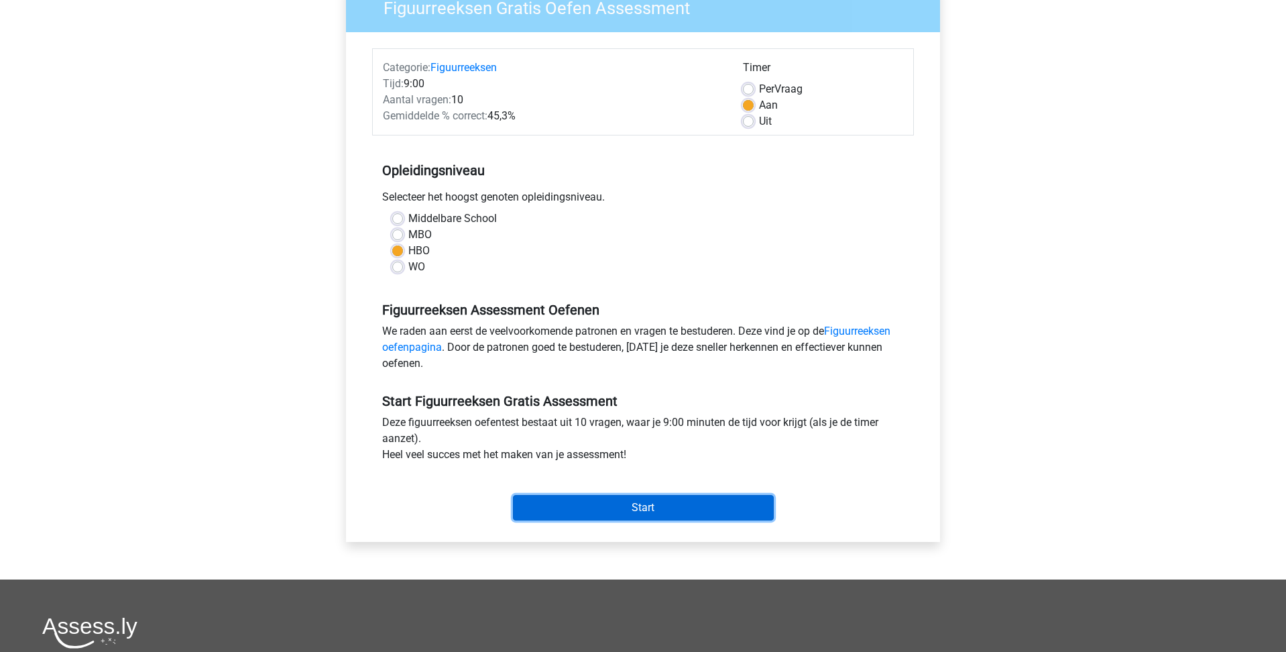
click at [661, 505] on input "Start" at bounding box center [643, 507] width 261 height 25
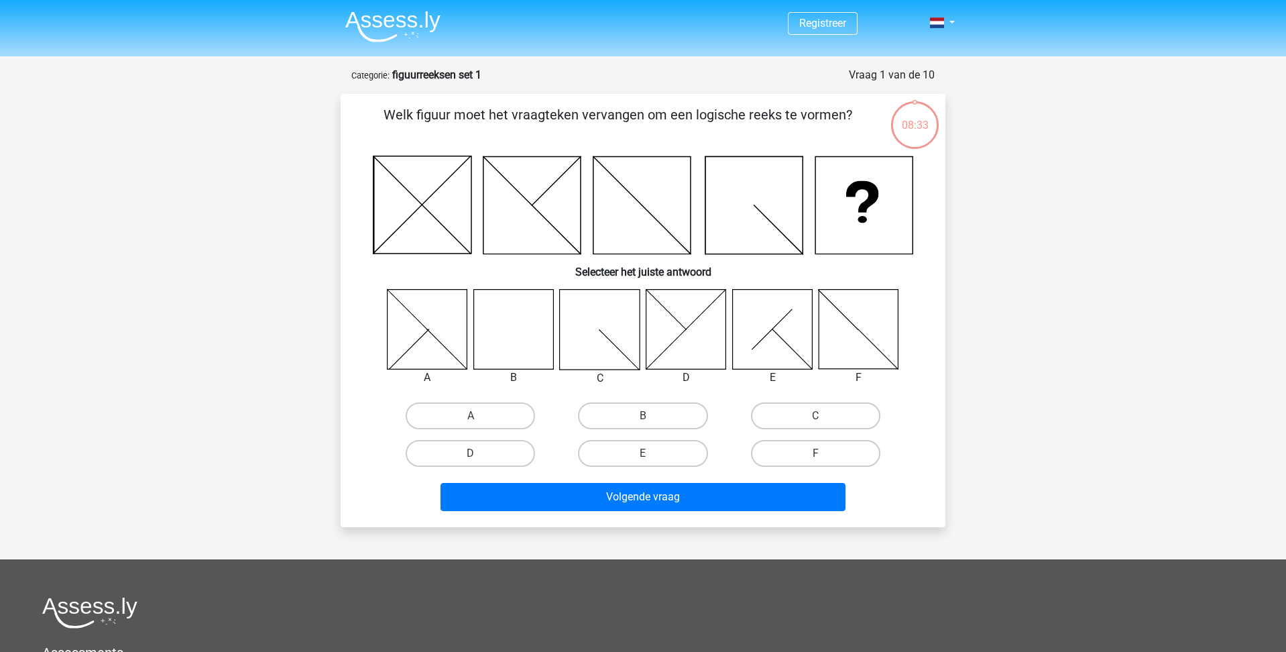
click at [510, 343] on icon at bounding box center [513, 329] width 80 height 80
click at [635, 427] on label "B" at bounding box center [642, 415] width 129 height 27
click at [643, 425] on input "B" at bounding box center [647, 420] width 9 height 9
radio input "true"
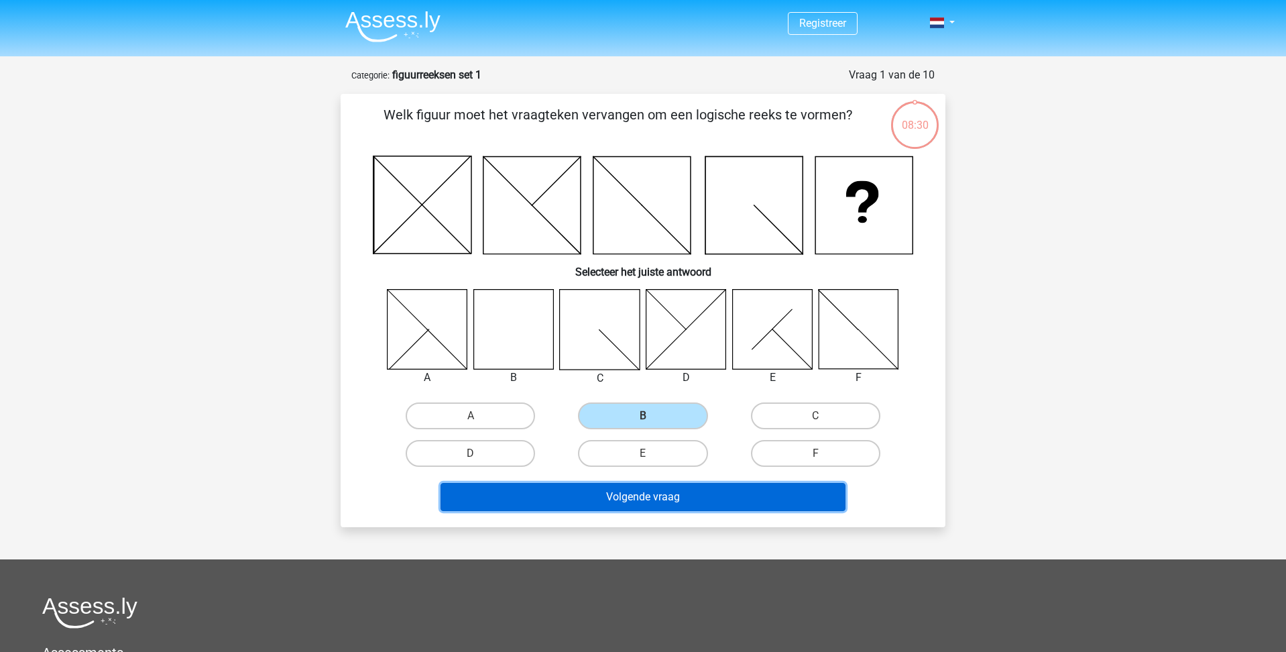
click at [681, 503] on button "Volgende vraag" at bounding box center [644, 497] width 406 height 28
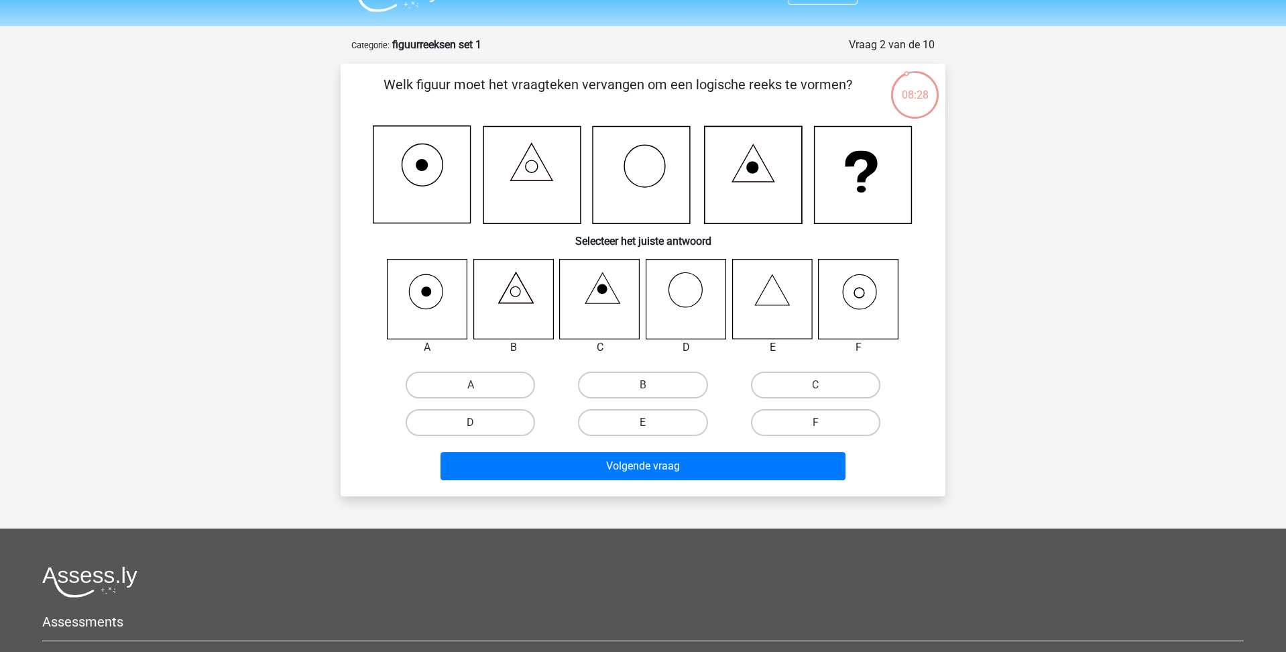
scroll to position [30, 0]
click at [818, 423] on input "F" at bounding box center [820, 427] width 9 height 9
radio input "true"
click at [806, 425] on label "F" at bounding box center [815, 423] width 129 height 27
click at [816, 425] on input "F" at bounding box center [820, 427] width 9 height 9
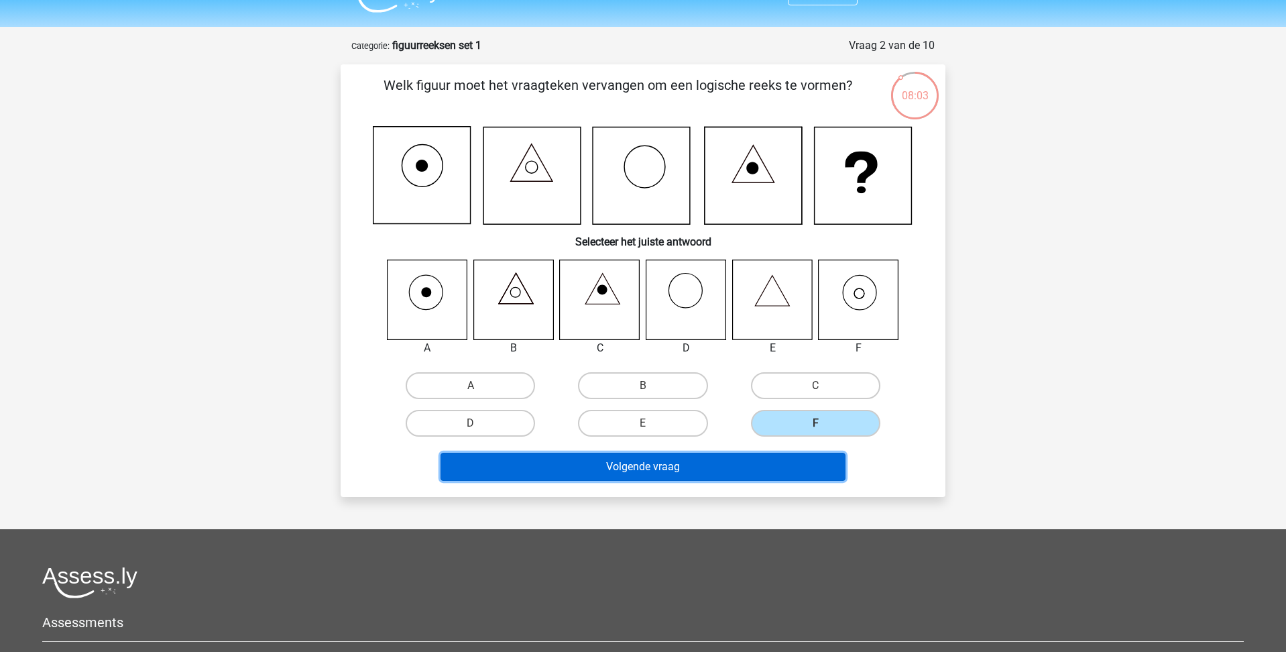
click at [740, 467] on button "Volgende vraag" at bounding box center [644, 467] width 406 height 28
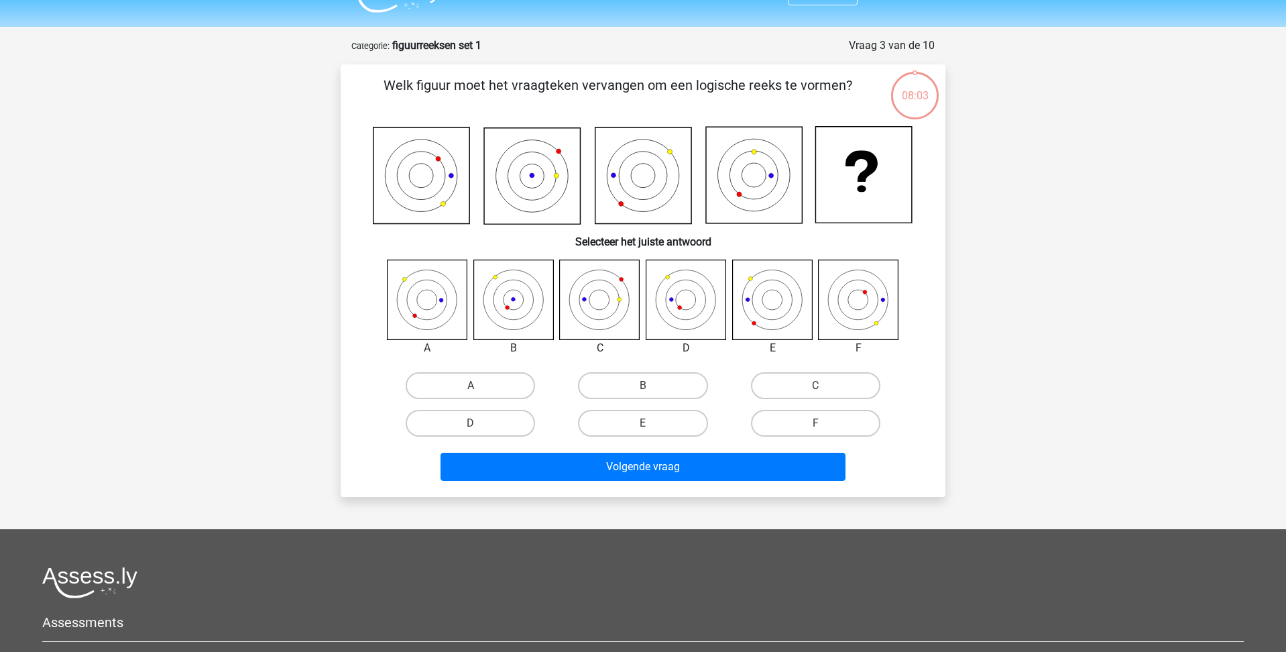
scroll to position [67, 0]
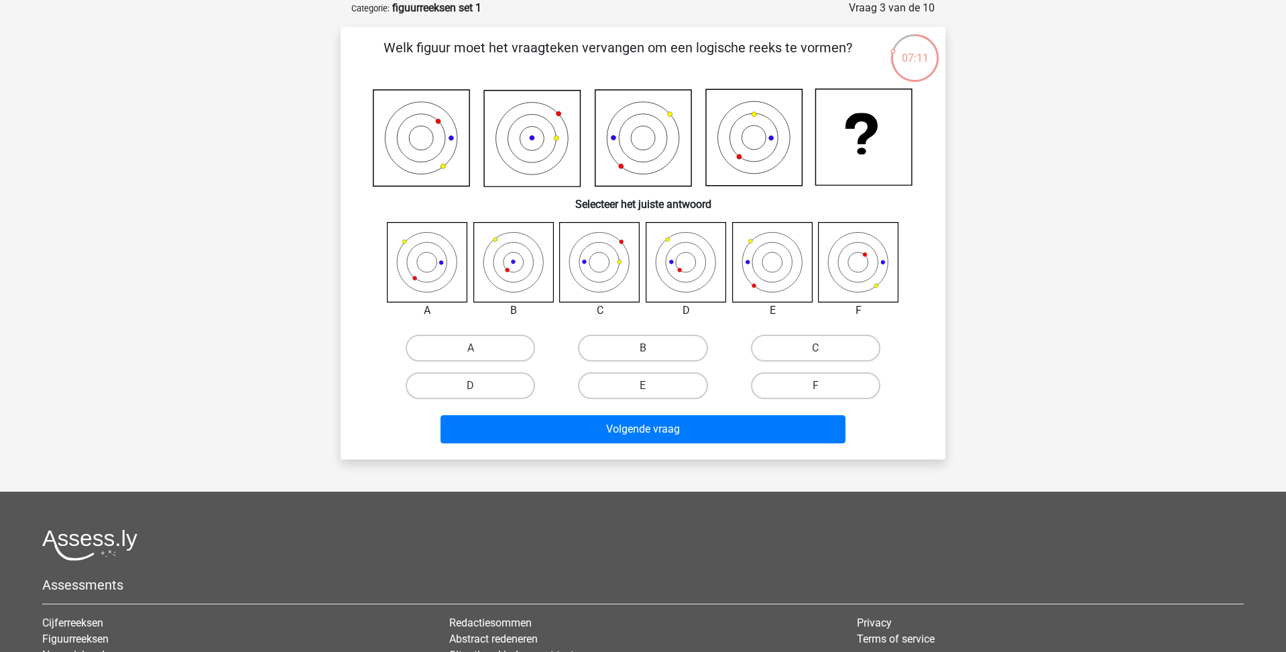
click at [779, 248] on icon at bounding box center [772, 262] width 80 height 80
click at [646, 391] on input "E" at bounding box center [647, 390] width 9 height 9
radio input "true"
click at [640, 389] on label "E" at bounding box center [642, 385] width 129 height 27
click at [643, 389] on input "E" at bounding box center [647, 390] width 9 height 9
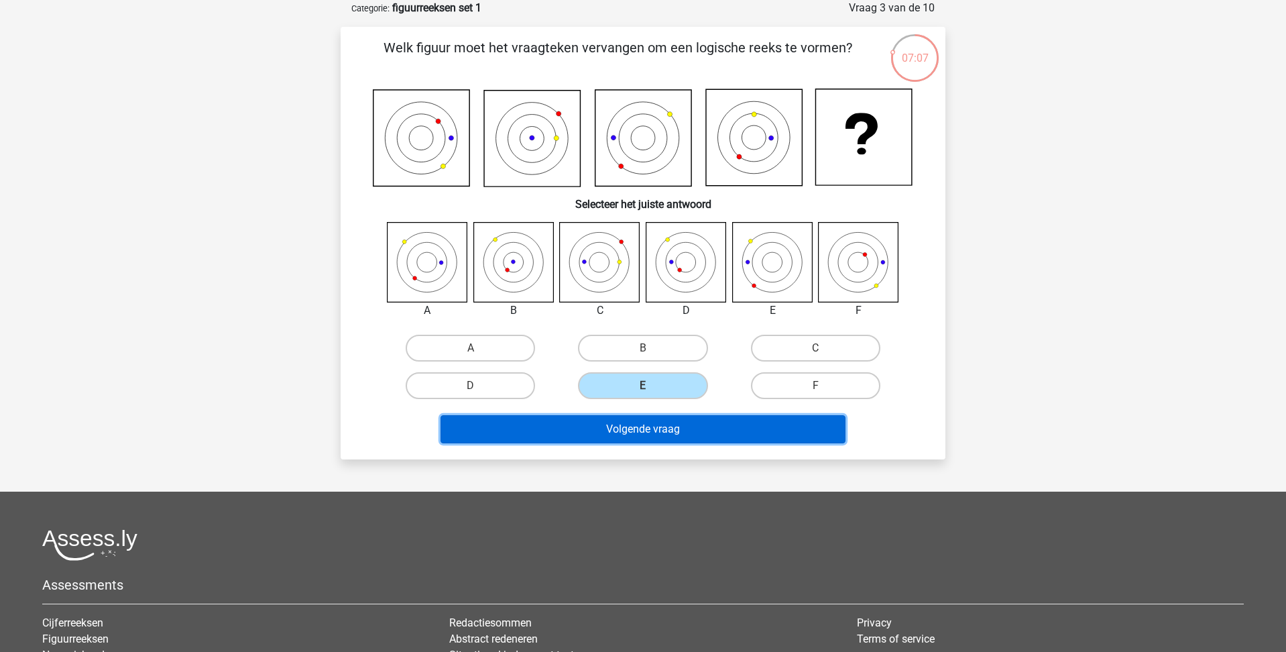
click at [665, 433] on button "Volgende vraag" at bounding box center [644, 429] width 406 height 28
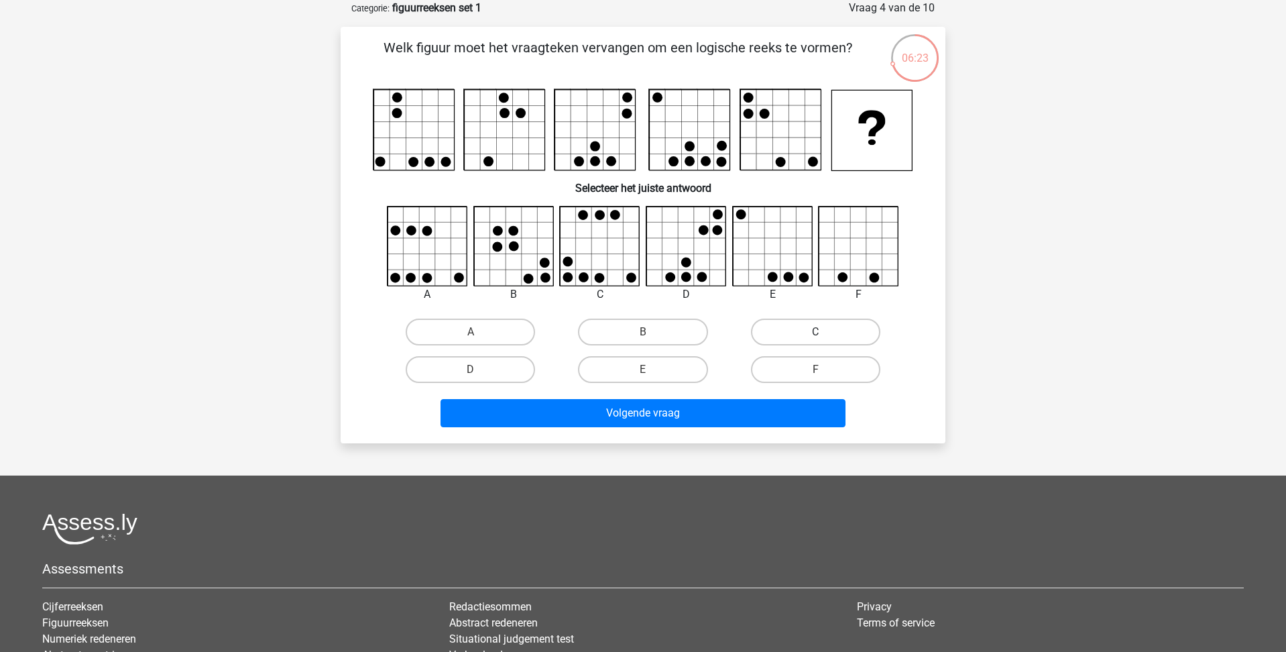
click at [799, 339] on label "C" at bounding box center [815, 332] width 129 height 27
click at [816, 339] on input "C" at bounding box center [820, 336] width 9 height 9
radio input "true"
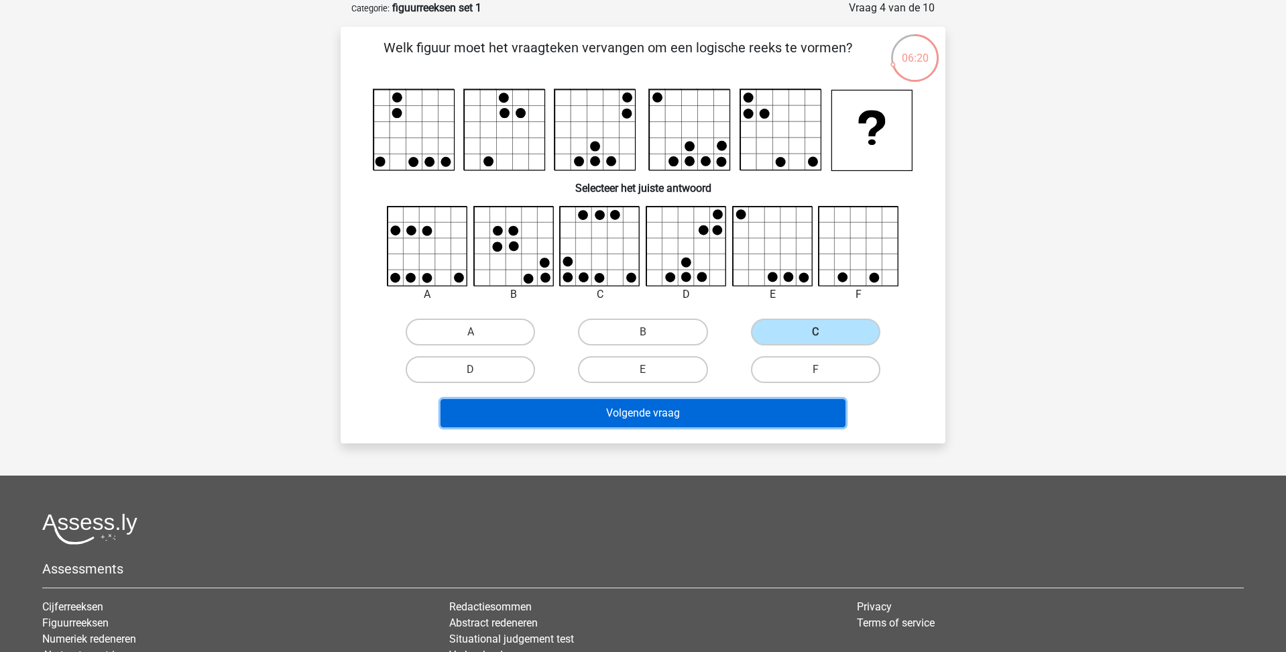
click at [756, 422] on button "Volgende vraag" at bounding box center [644, 413] width 406 height 28
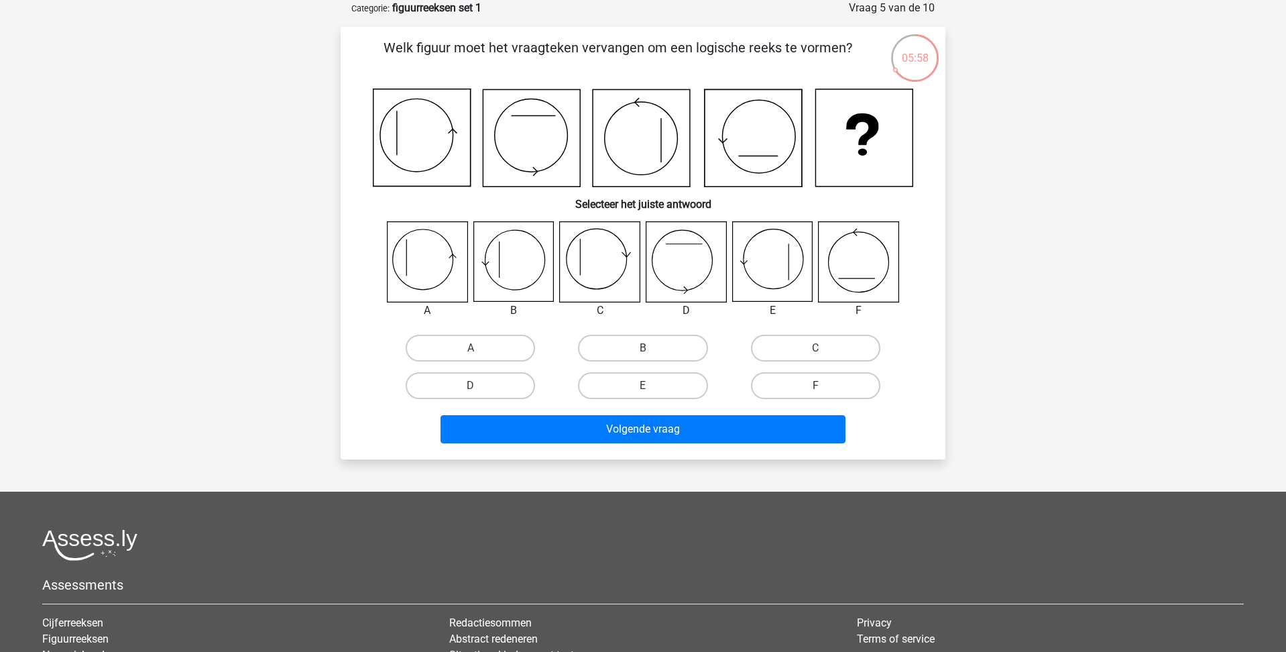
click at [423, 267] on icon at bounding box center [428, 262] width 80 height 80
click at [797, 351] on label "C" at bounding box center [815, 348] width 129 height 27
click at [816, 351] on input "C" at bounding box center [820, 352] width 9 height 9
radio input "true"
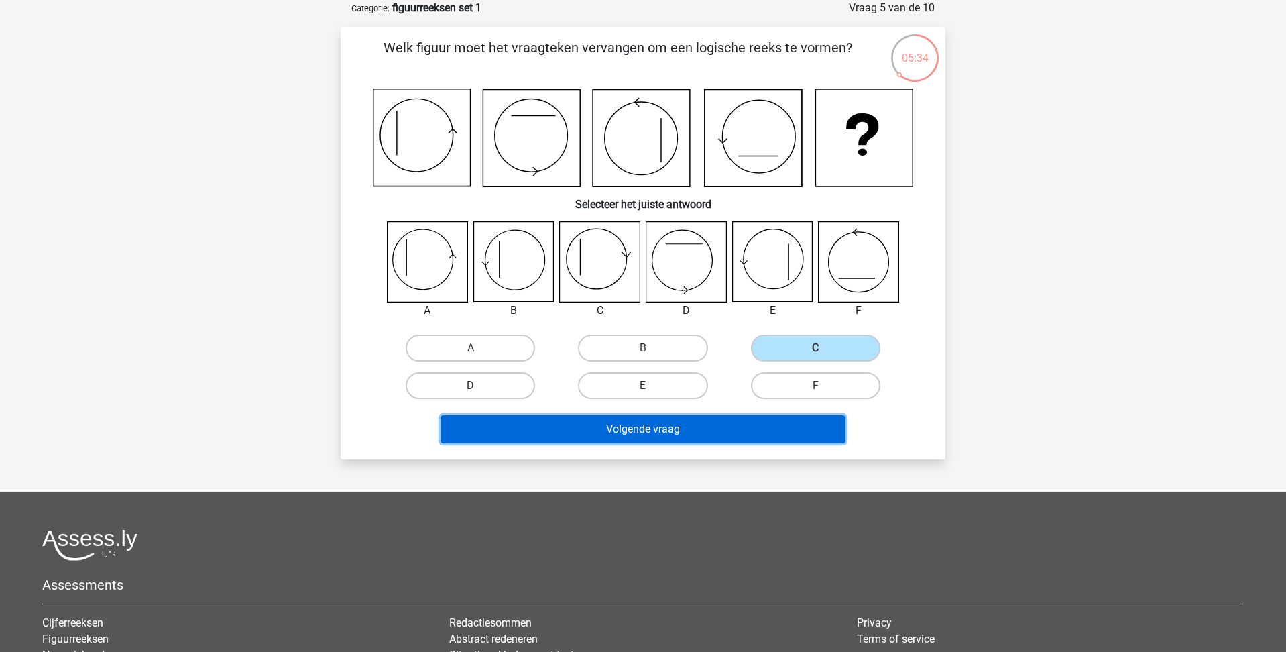
click at [718, 433] on button "Volgende vraag" at bounding box center [644, 429] width 406 height 28
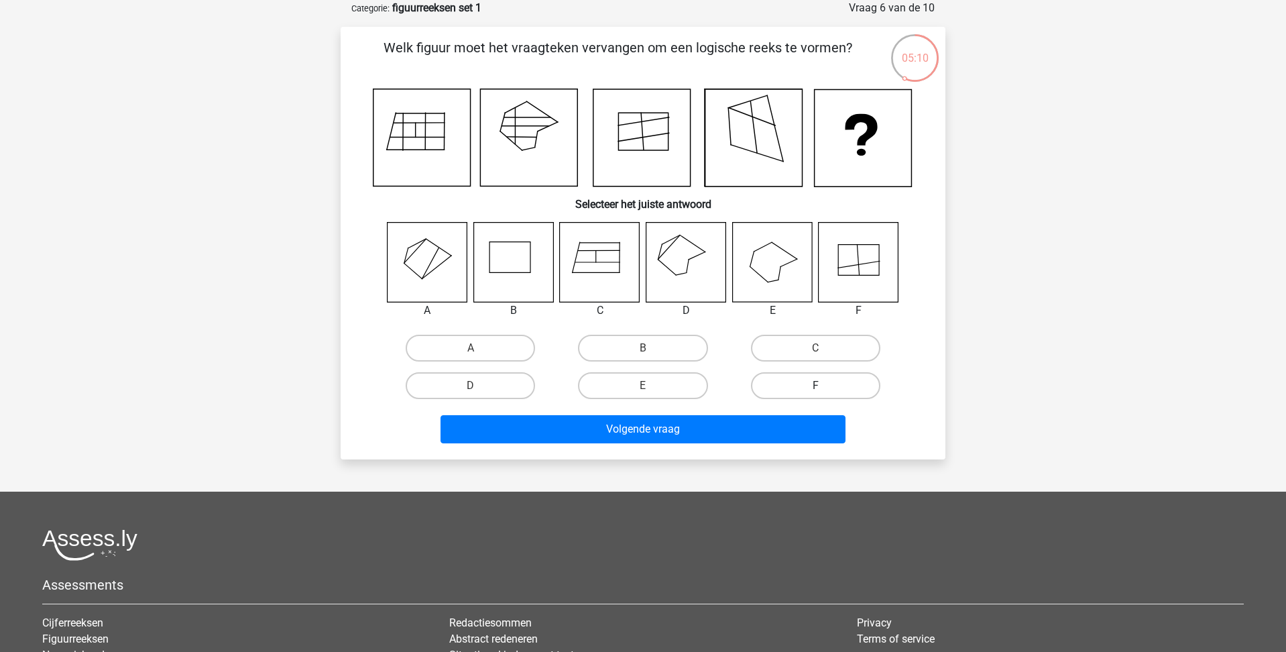
click at [816, 380] on label "F" at bounding box center [815, 385] width 129 height 27
click at [816, 386] on input "F" at bounding box center [820, 390] width 9 height 9
radio input "true"
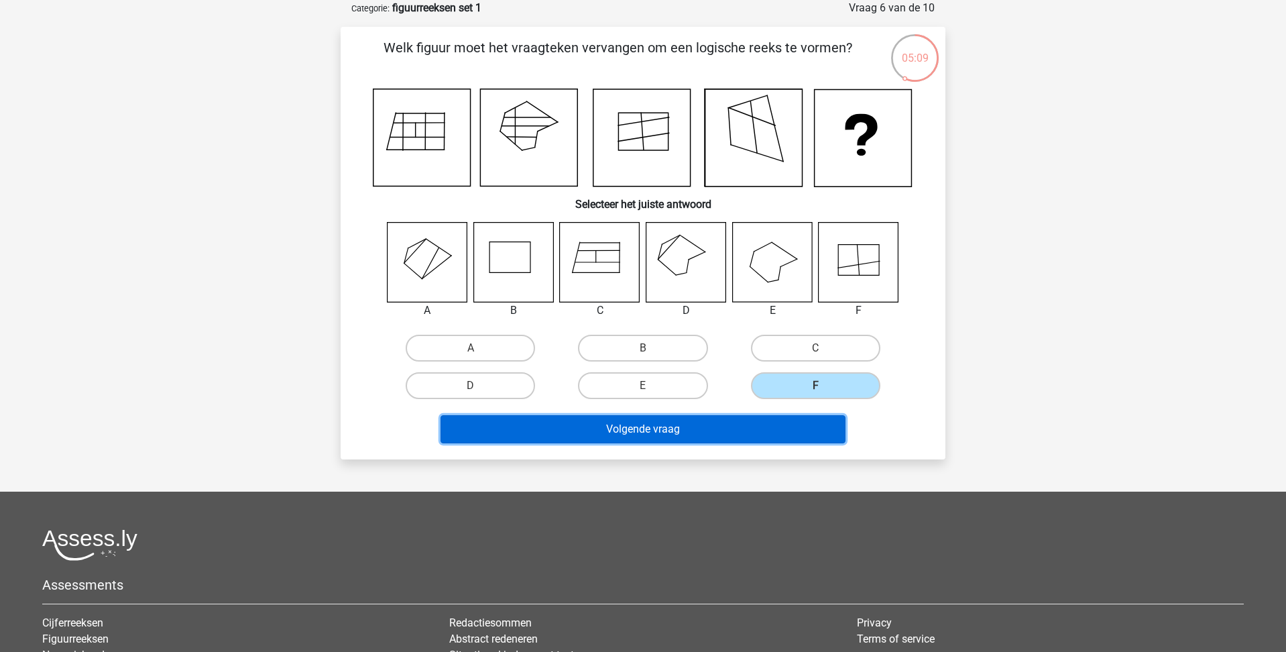
click at [766, 430] on button "Volgende vraag" at bounding box center [644, 429] width 406 height 28
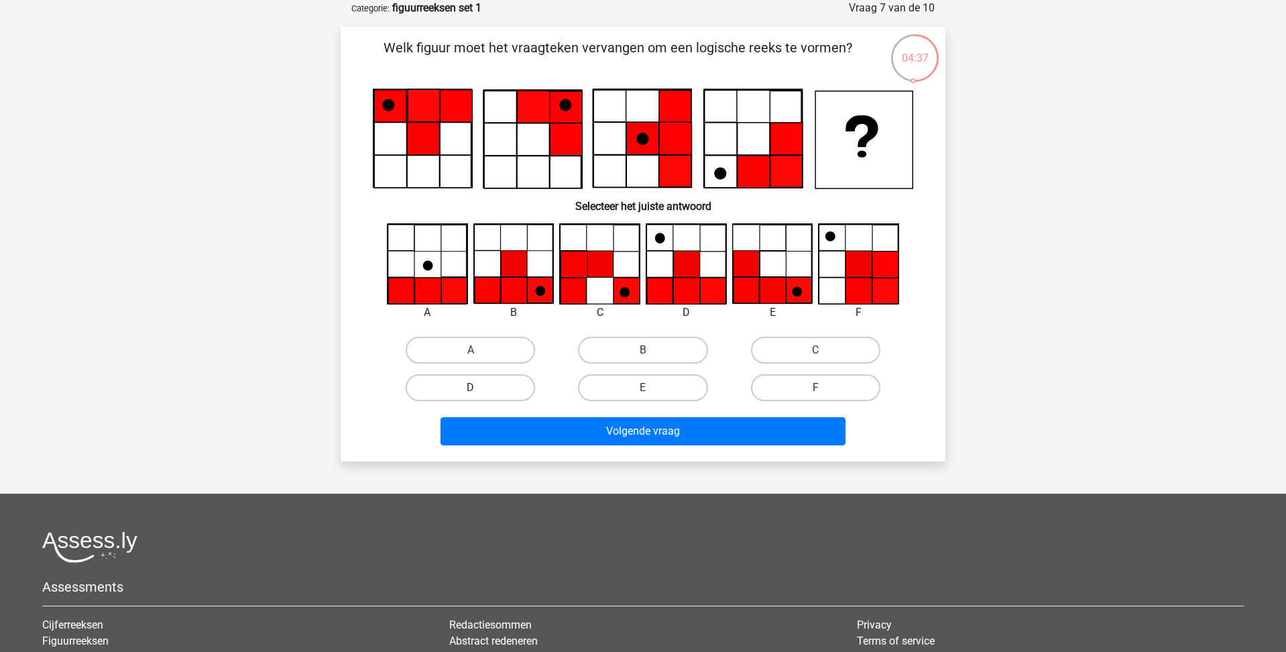
click at [499, 385] on label "D" at bounding box center [470, 387] width 129 height 27
click at [480, 388] on input "D" at bounding box center [475, 392] width 9 height 9
radio input "true"
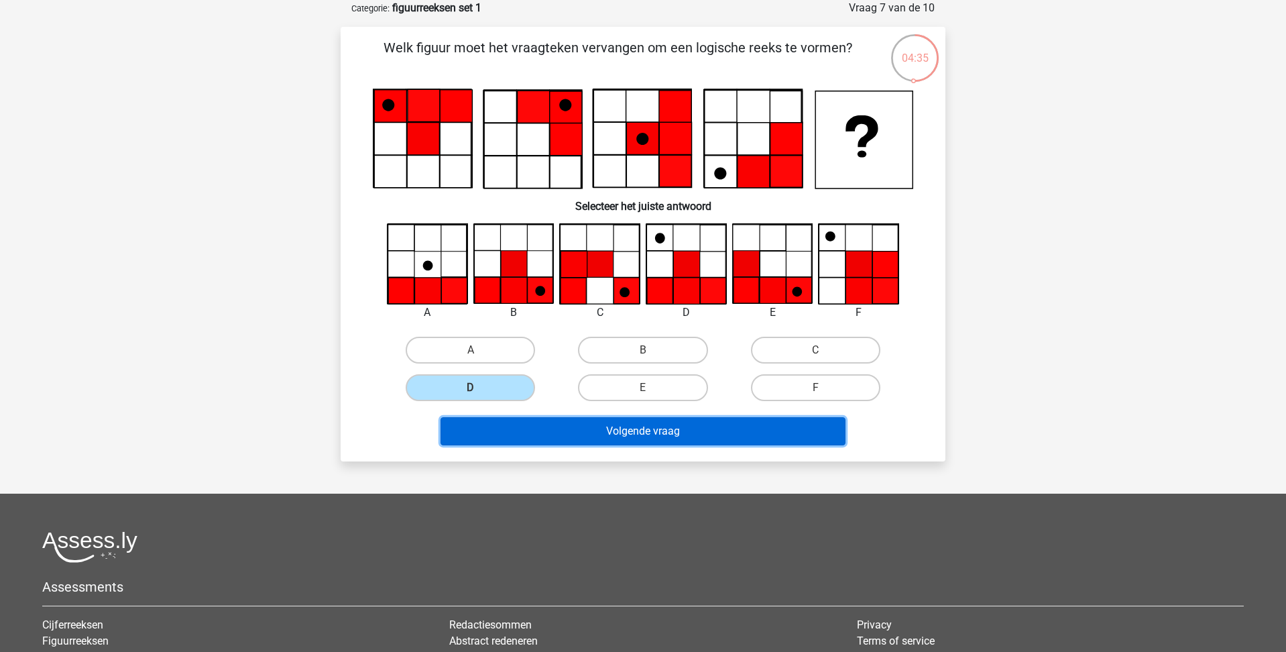
click at [645, 429] on button "Volgende vraag" at bounding box center [644, 431] width 406 height 28
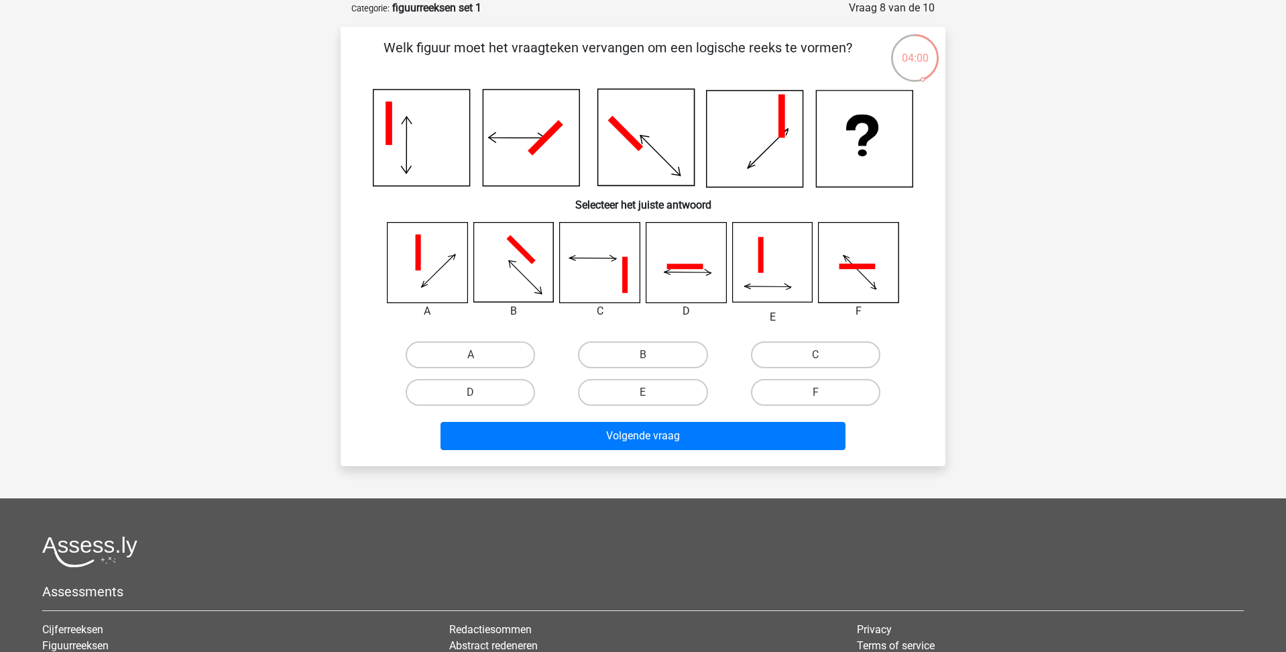
click at [622, 271] on icon at bounding box center [624, 275] width 5 height 36
click at [790, 359] on label "C" at bounding box center [815, 354] width 129 height 27
click at [816, 359] on input "C" at bounding box center [820, 359] width 9 height 9
radio input "true"
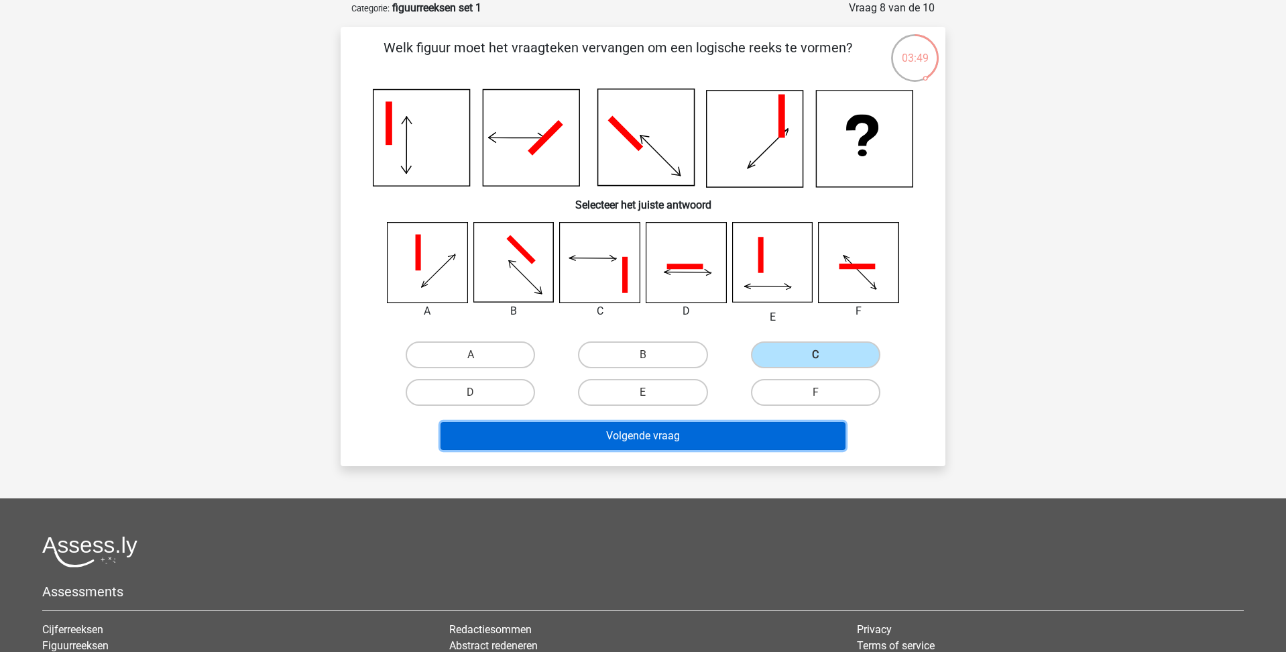
click at [658, 434] on button "Volgende vraag" at bounding box center [644, 436] width 406 height 28
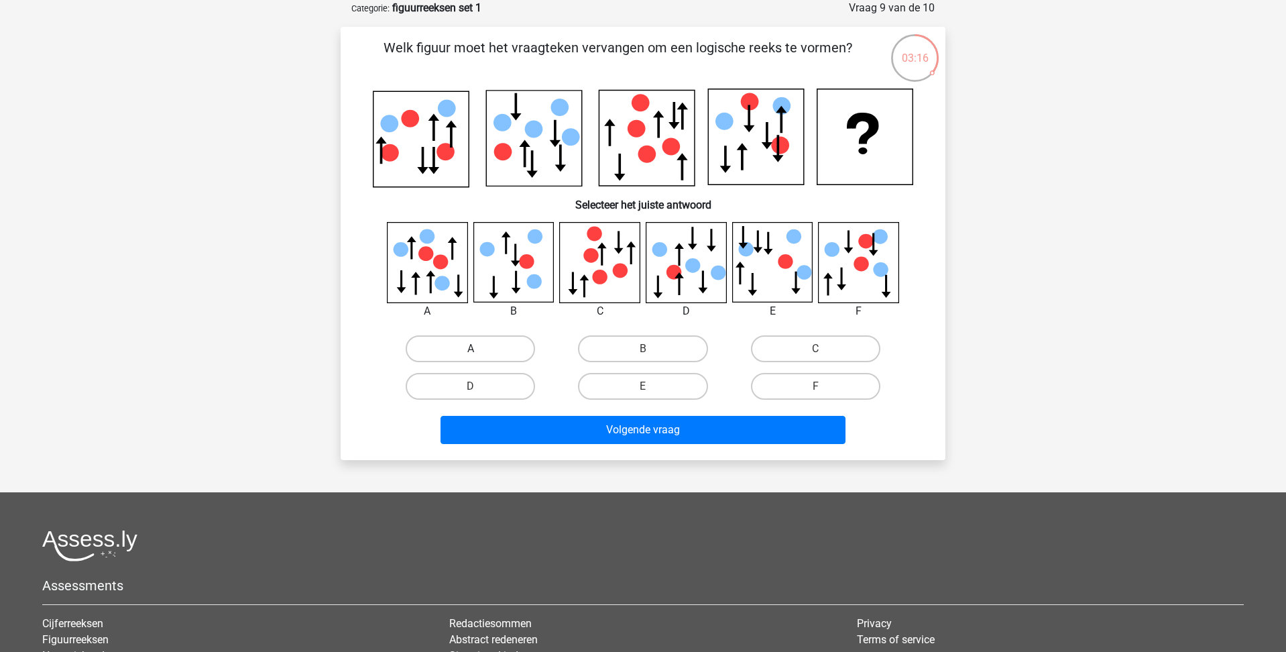
click at [465, 347] on label "A" at bounding box center [470, 348] width 129 height 27
click at [471, 349] on input "A" at bounding box center [475, 353] width 9 height 9
radio input "true"
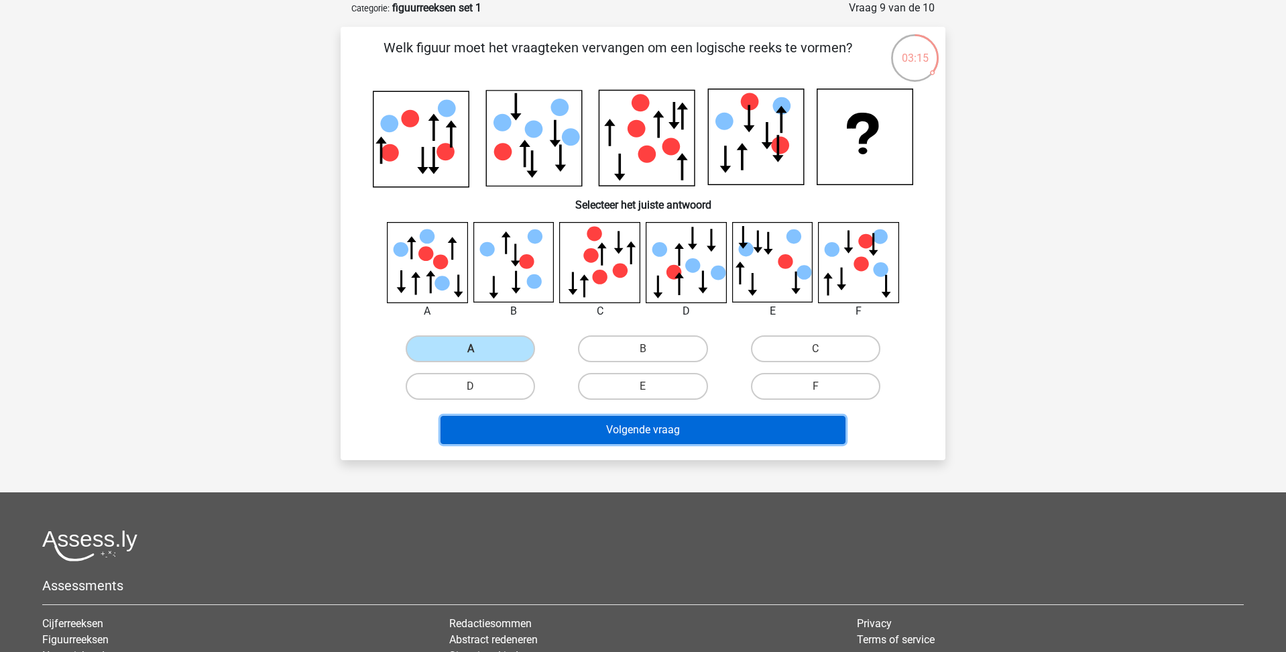
click at [588, 431] on button "Volgende vraag" at bounding box center [644, 430] width 406 height 28
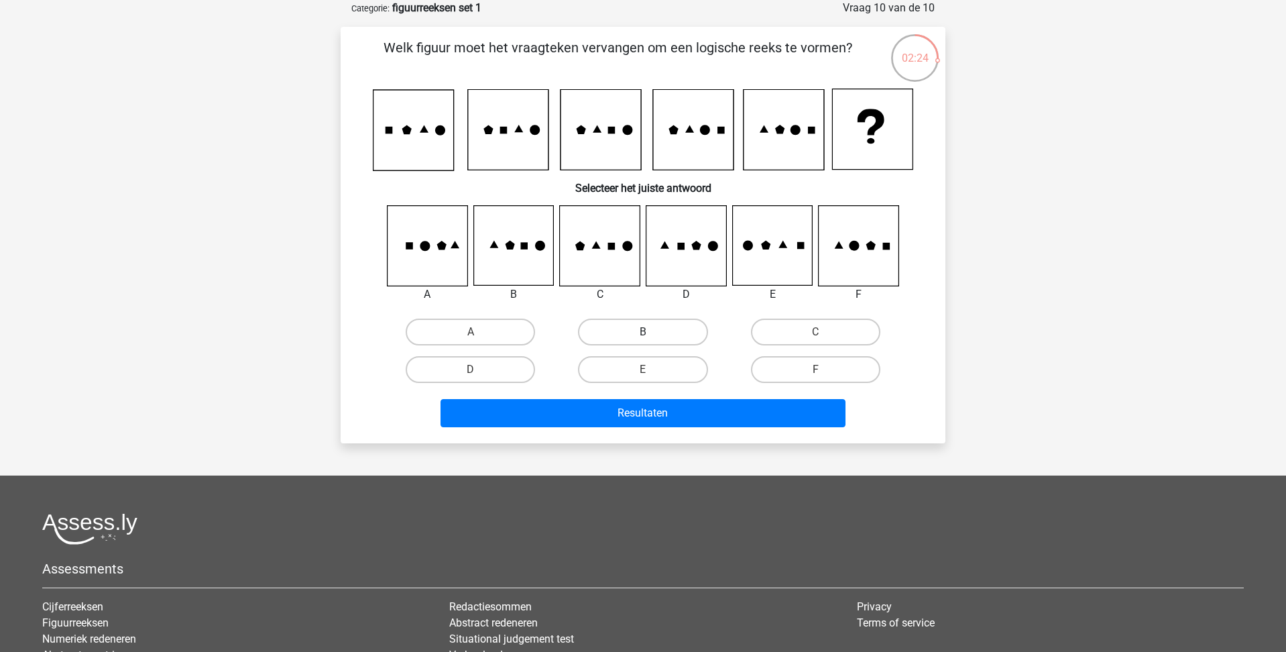
click at [684, 325] on label "B" at bounding box center [642, 332] width 129 height 27
click at [652, 332] on input "B" at bounding box center [647, 336] width 9 height 9
radio input "true"
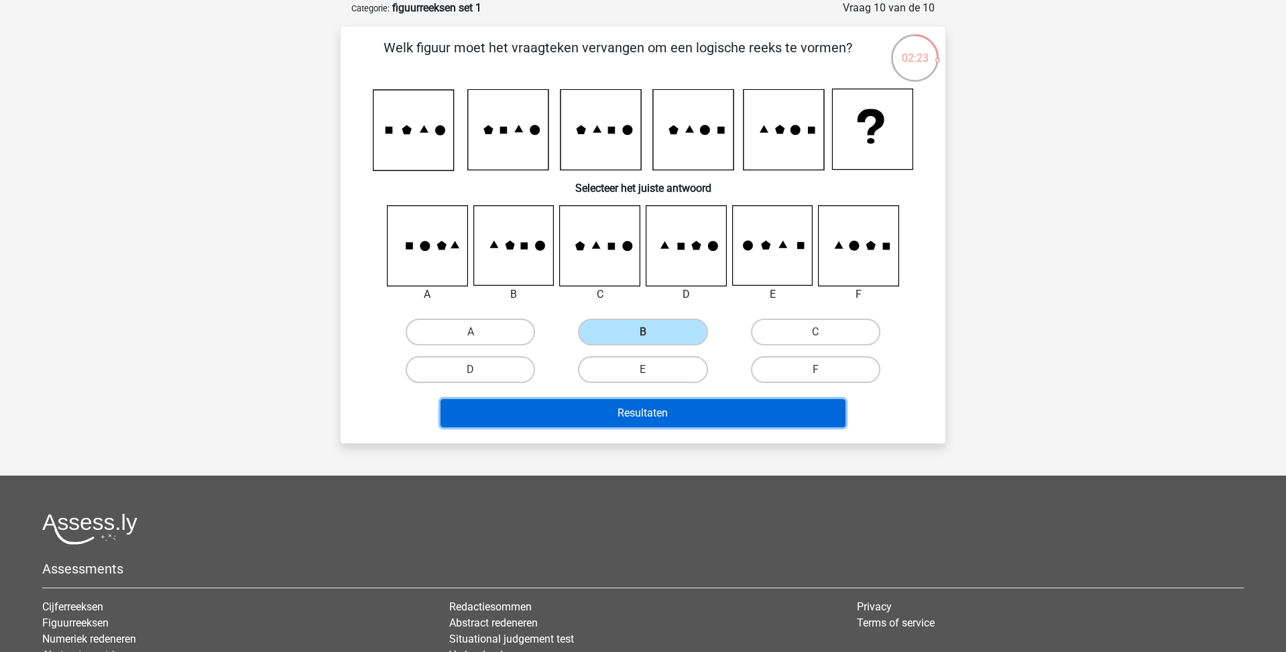
click at [653, 417] on button "Resultaten" at bounding box center [644, 413] width 406 height 28
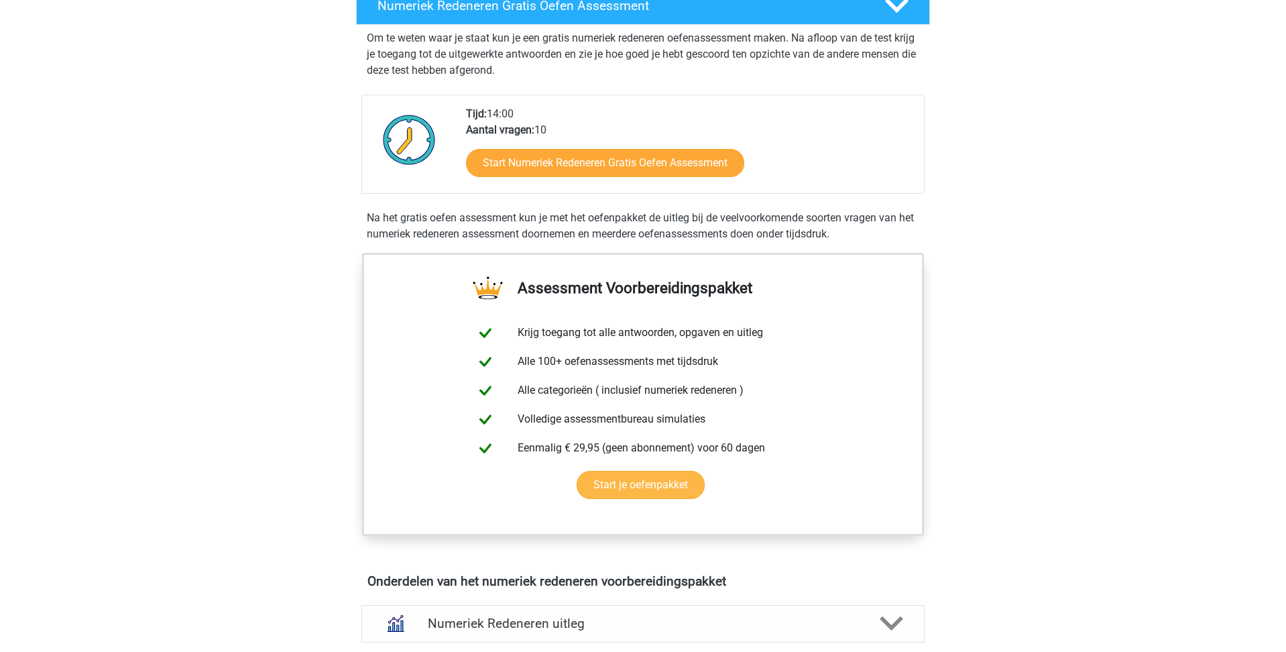
scroll to position [302, 0]
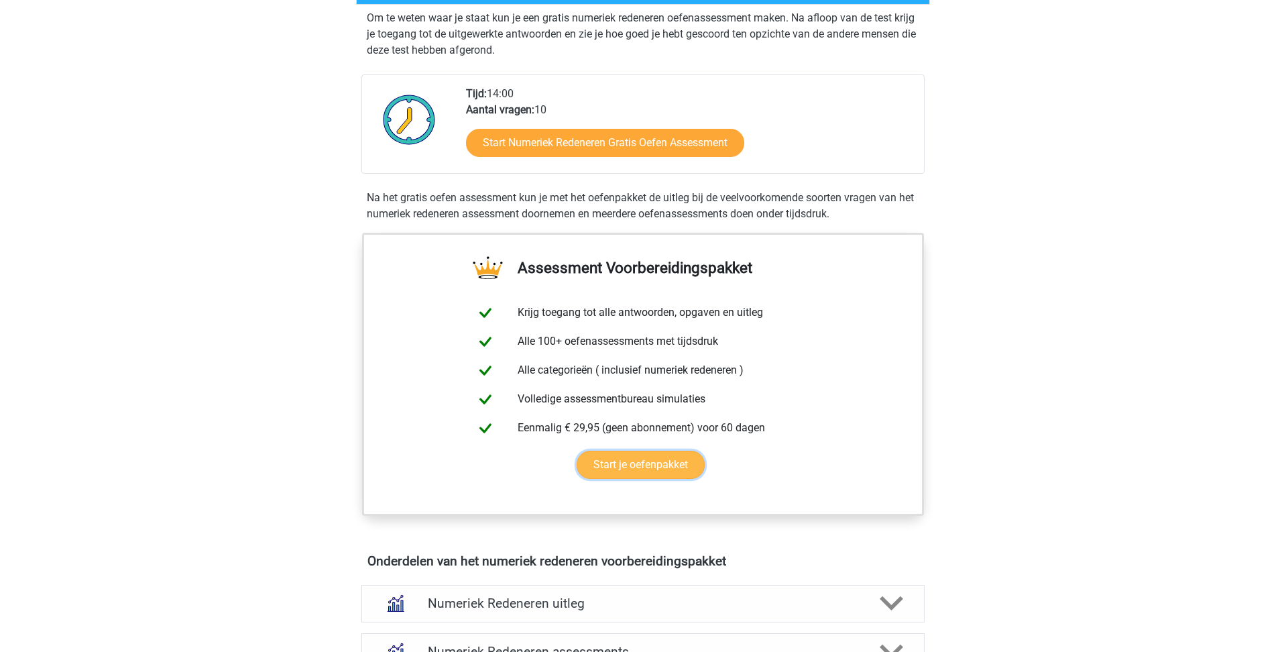
click at [647, 466] on link "Start je oefenpakket" at bounding box center [641, 465] width 128 height 28
